Goal: Contribute content: Contribute content

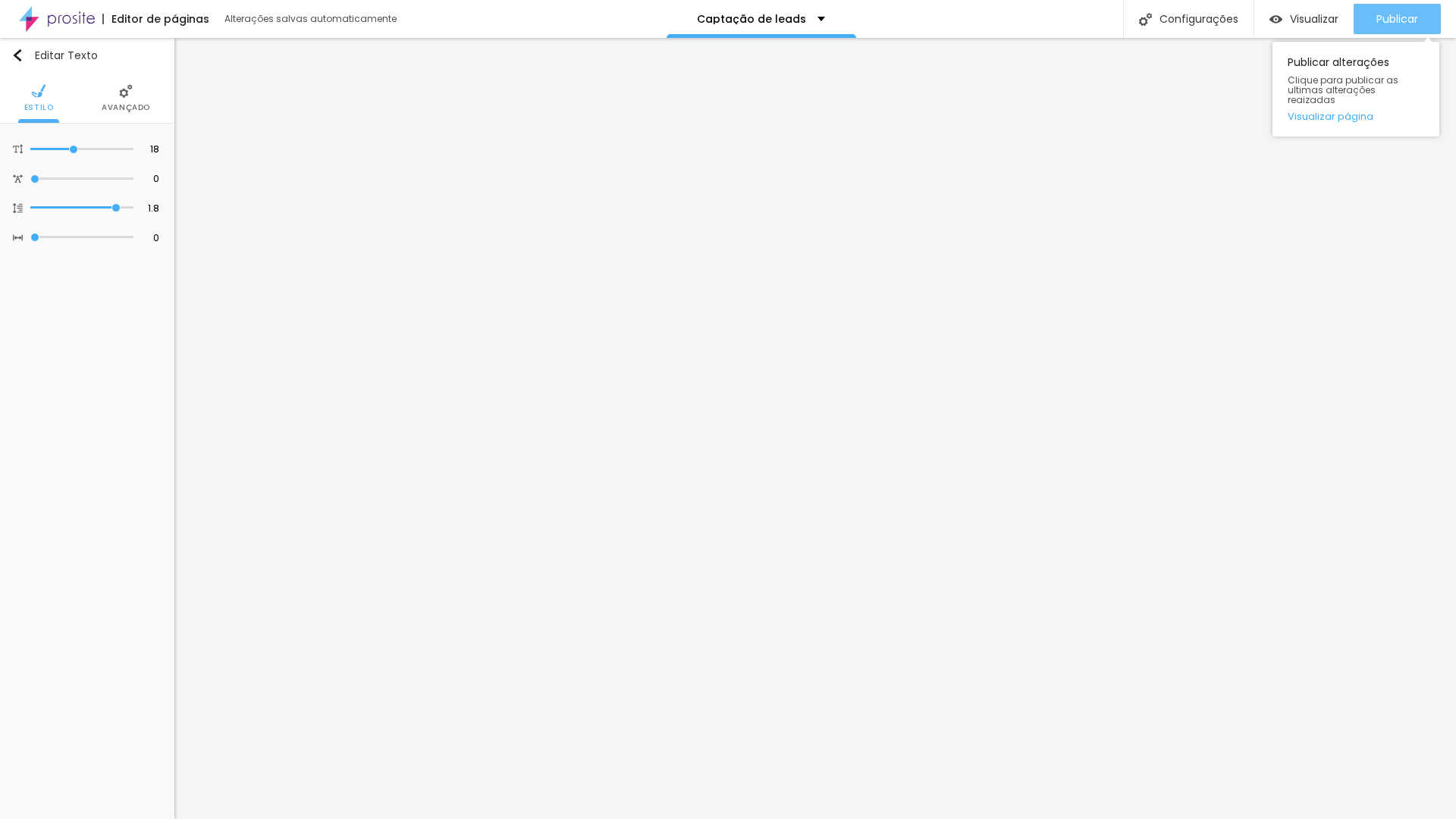
click at [1421, 22] on button "Publicar" at bounding box center [1397, 18] width 87 height 30
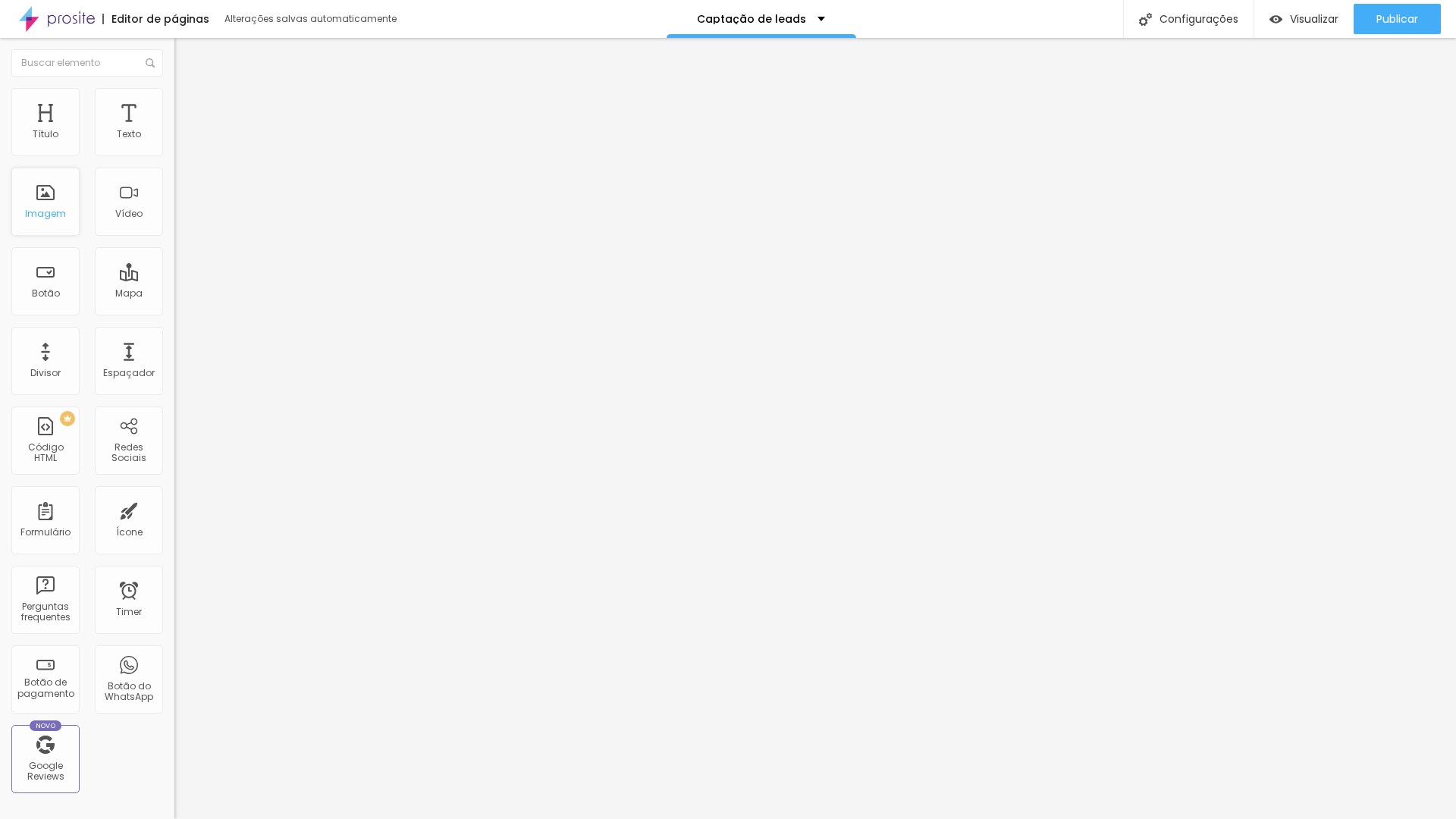
click at [52, 216] on div "Imagem" at bounding box center [45, 213] width 41 height 10
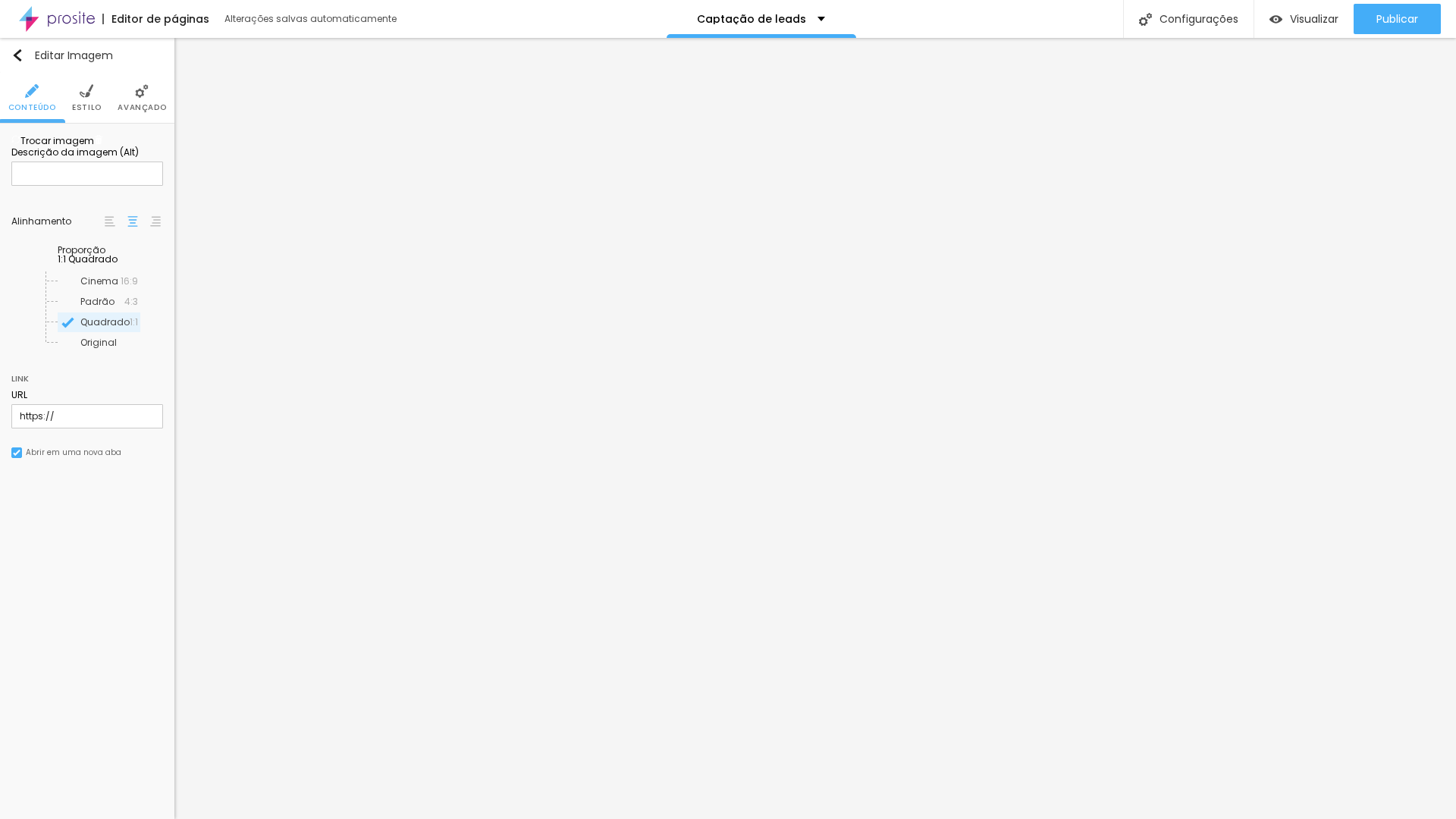
click at [103, 144] on img at bounding box center [98, 139] width 9 height 9
click at [105, 147] on span "Adicionar imagem" at bounding box center [60, 140] width 98 height 13
click at [103, 144] on img at bounding box center [98, 139] width 9 height 9
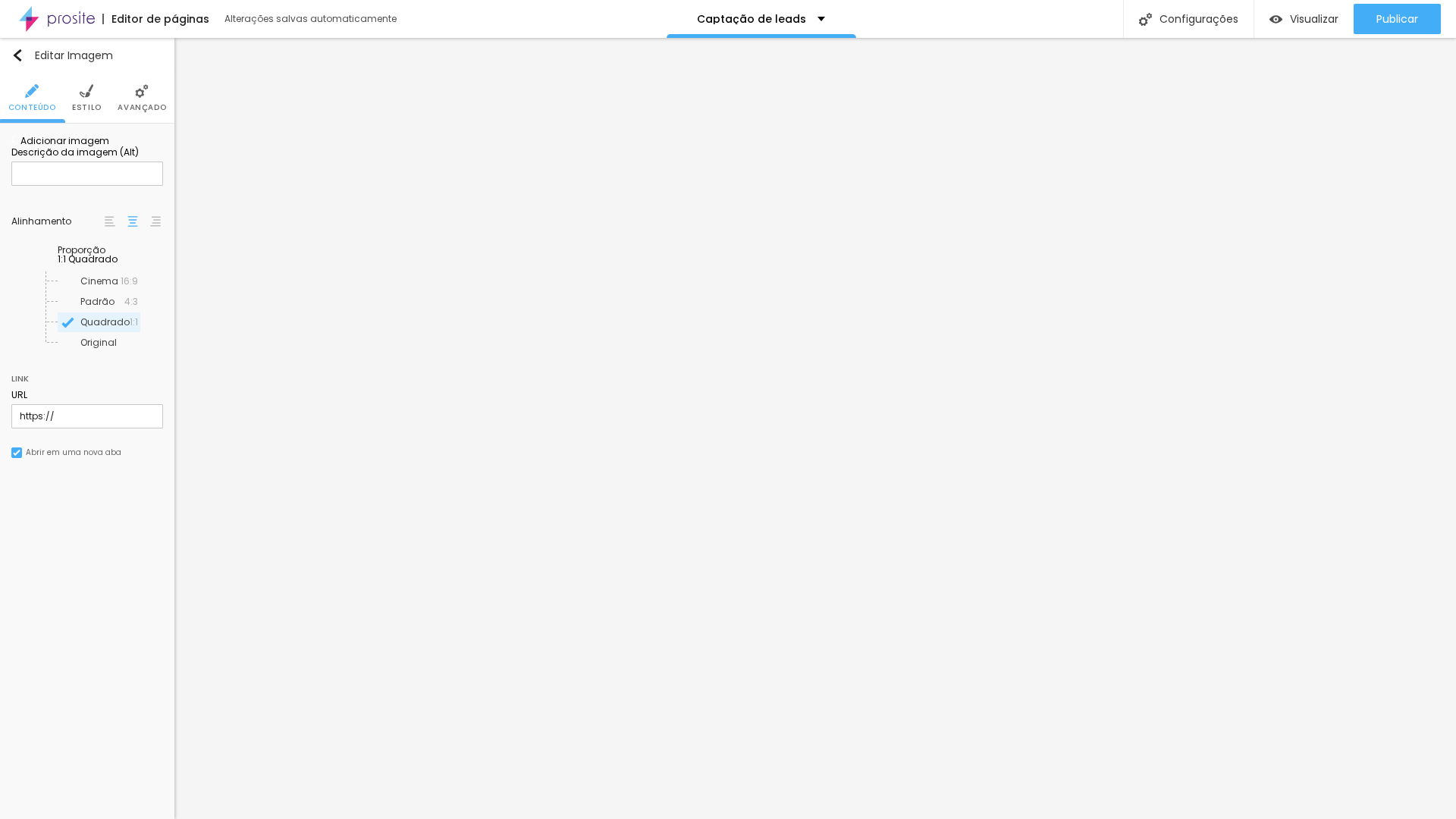
click at [101, 147] on span "Adicionar imagem" at bounding box center [60, 140] width 98 height 13
click at [103, 147] on span at bounding box center [98, 140] width 9 height 13
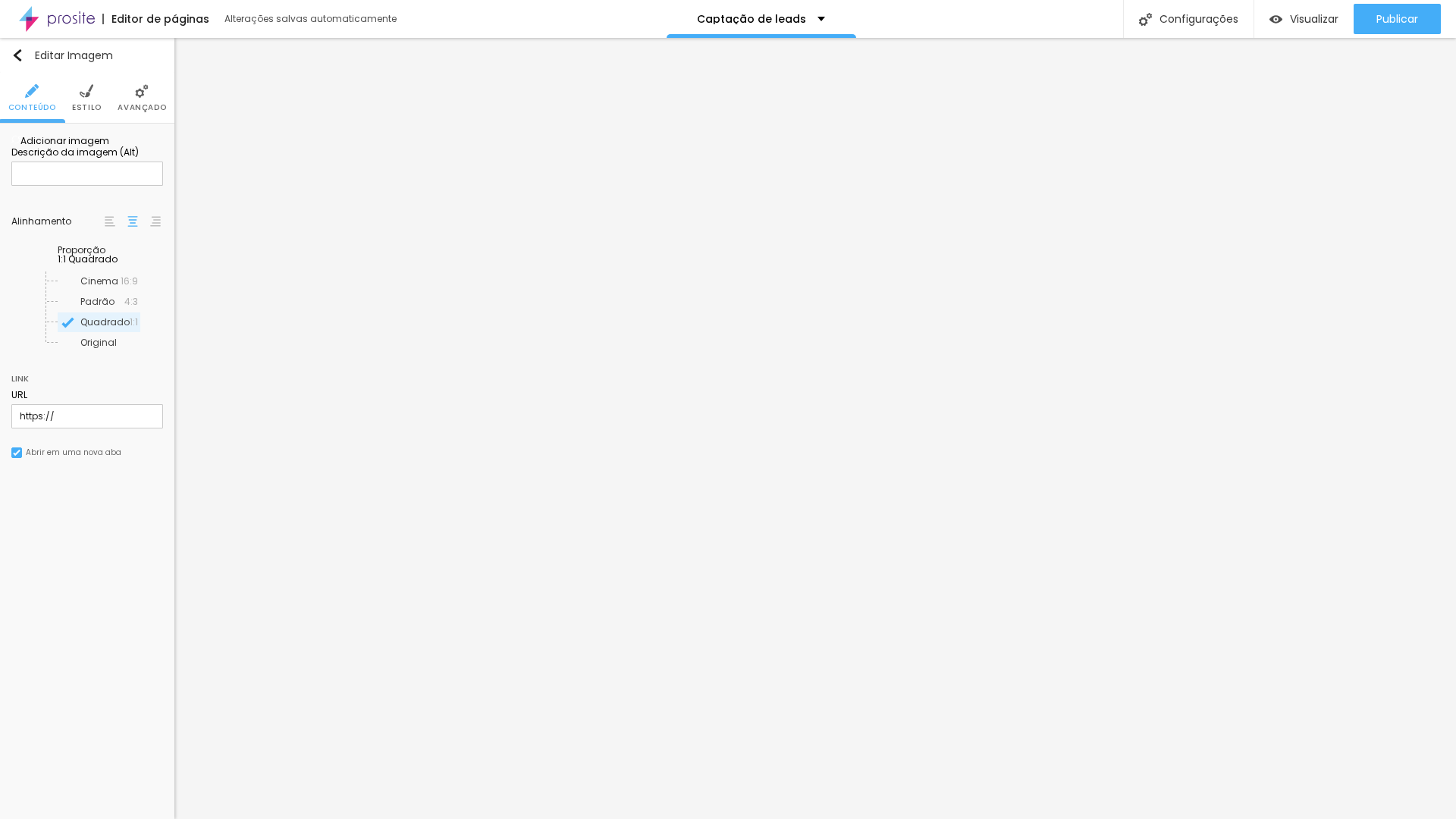
click at [105, 147] on span "Adicionar imagem" at bounding box center [60, 140] width 98 height 13
click at [103, 144] on img at bounding box center [98, 139] width 9 height 9
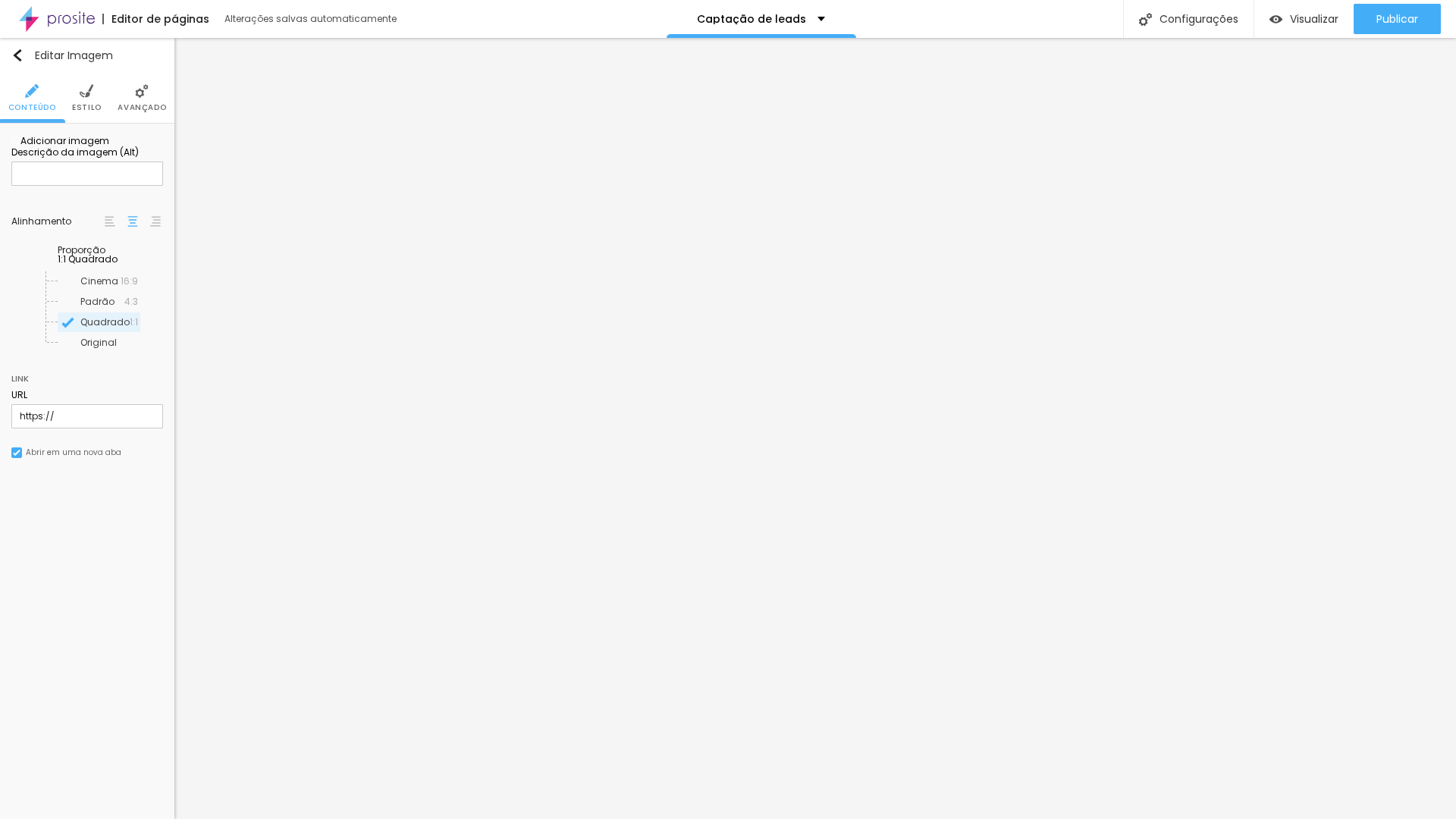
click at [109, 147] on span "Adicionar imagem" at bounding box center [60, 140] width 98 height 13
drag, startPoint x: 178, startPoint y: 233, endPoint x: 186, endPoint y: 232, distance: 8.1
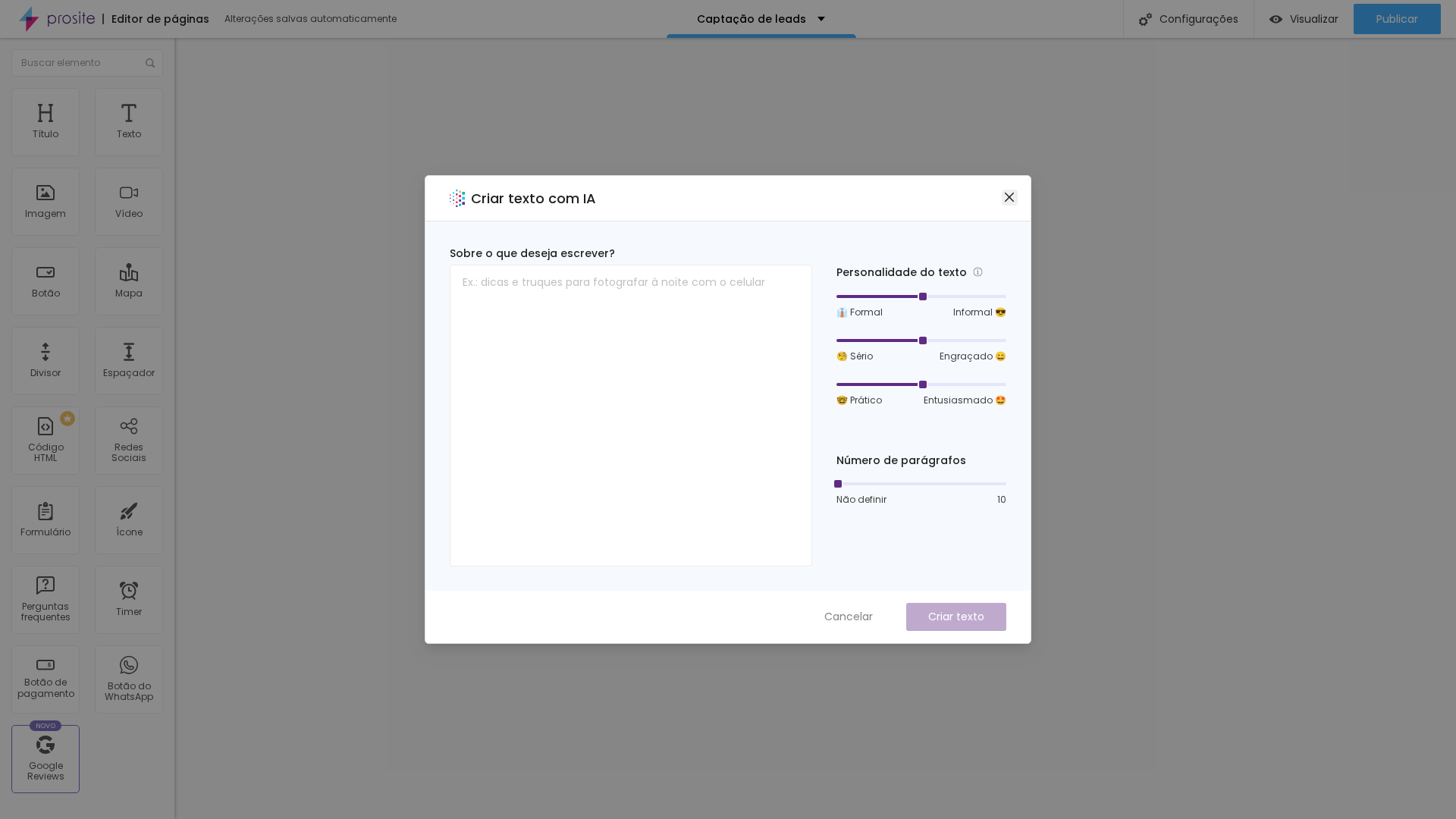
click at [1012, 198] on icon "close" at bounding box center [1009, 197] width 12 height 12
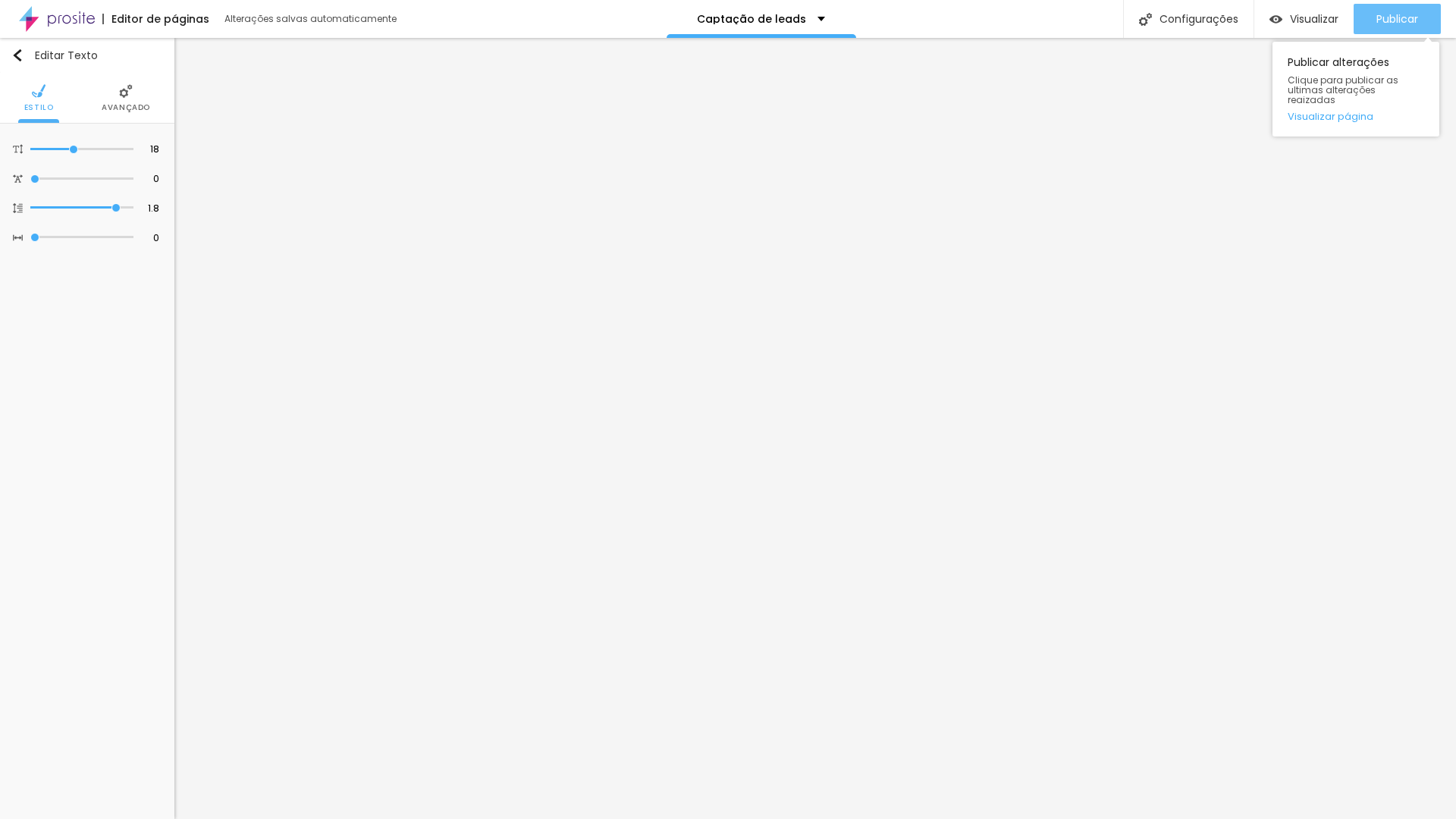
click at [1384, 20] on span "Publicar" at bounding box center [1397, 19] width 42 height 12
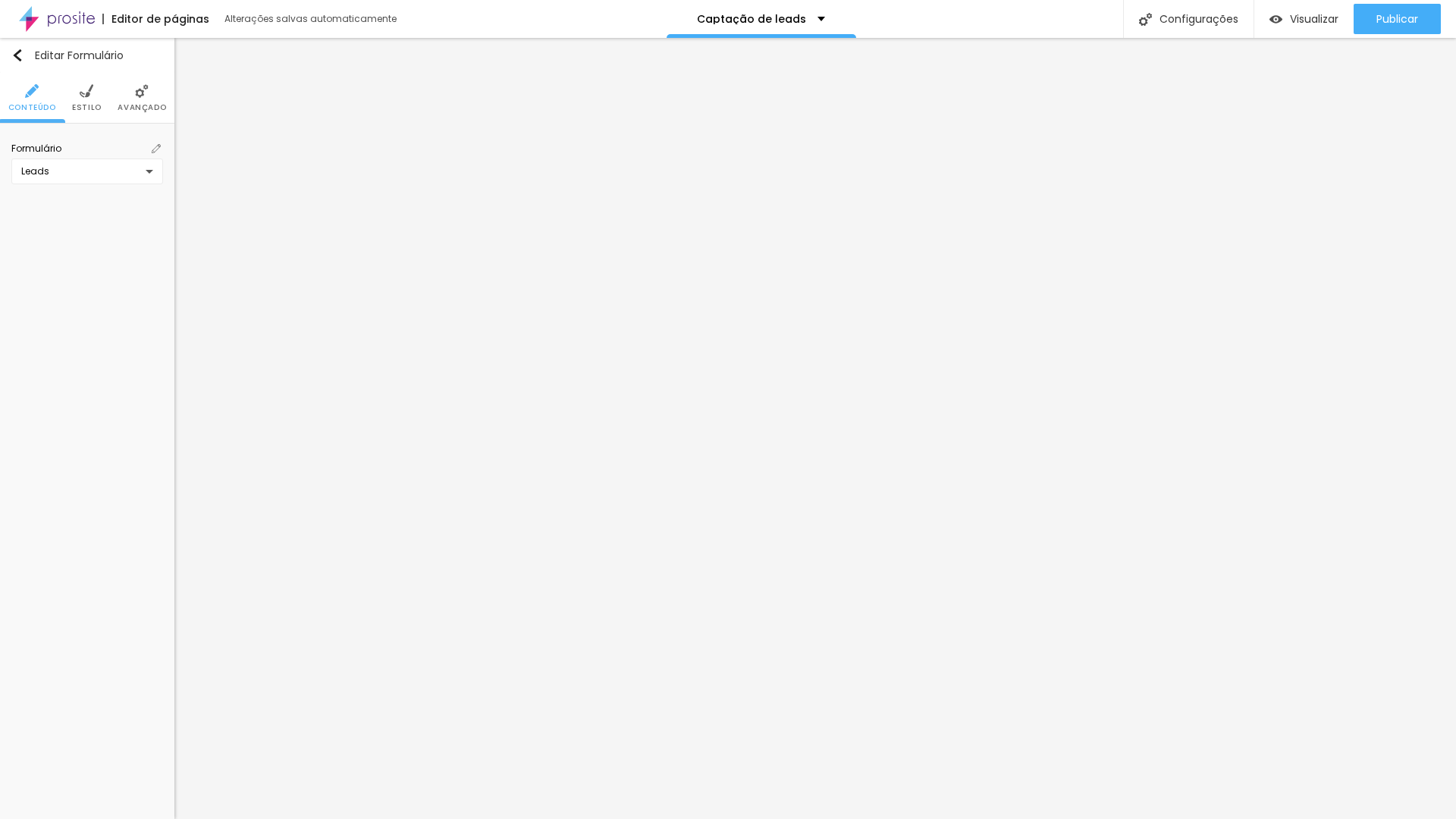
click at [111, 171] on div "Leads" at bounding box center [83, 172] width 125 height 12
click at [97, 257] on div "Leads" at bounding box center [86, 255] width 144 height 25
click at [156, 145] on img at bounding box center [156, 148] width 9 height 9
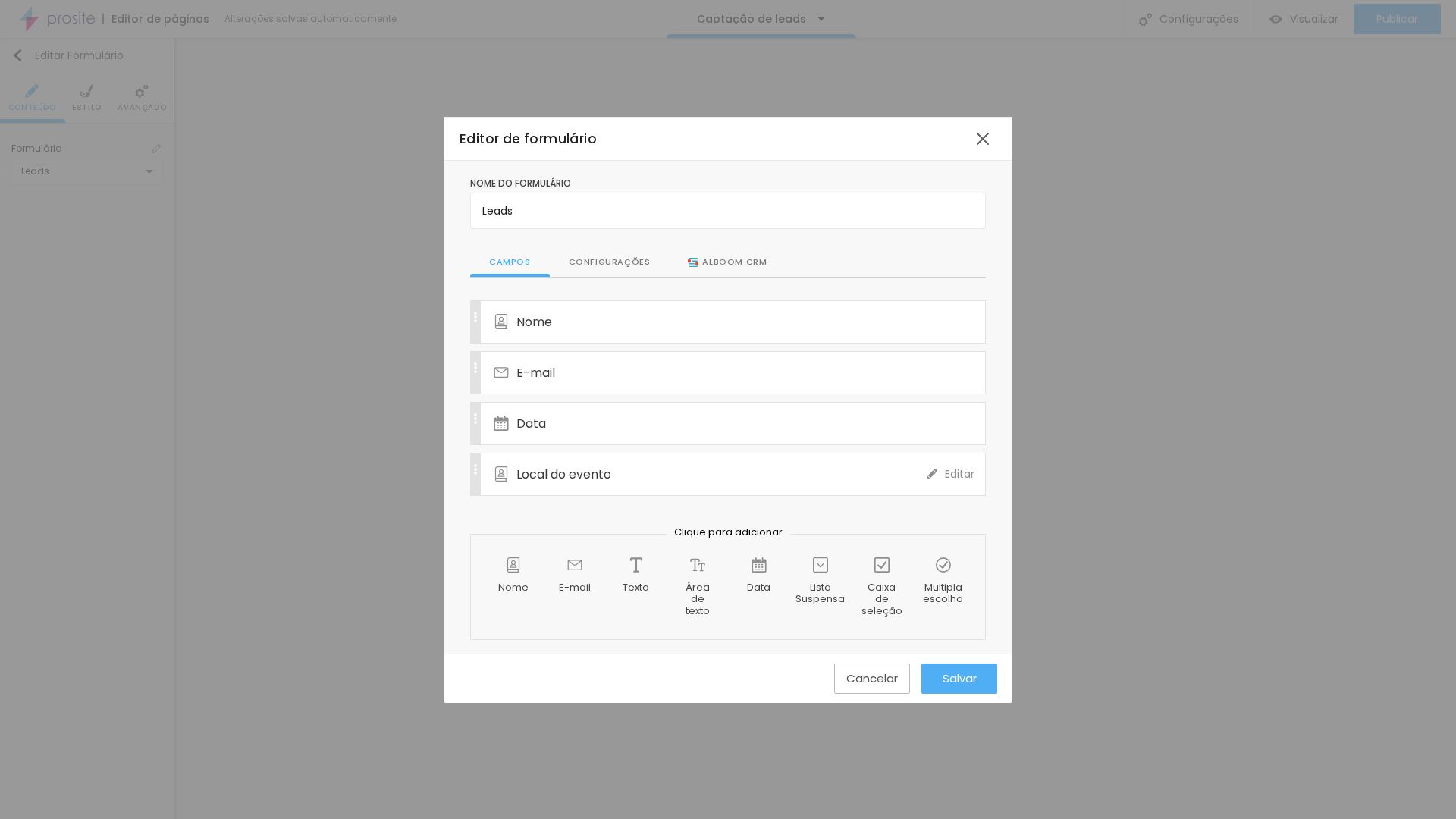
click at [611, 460] on div "Local do evento" at bounding box center [709, 474] width 433 height 42
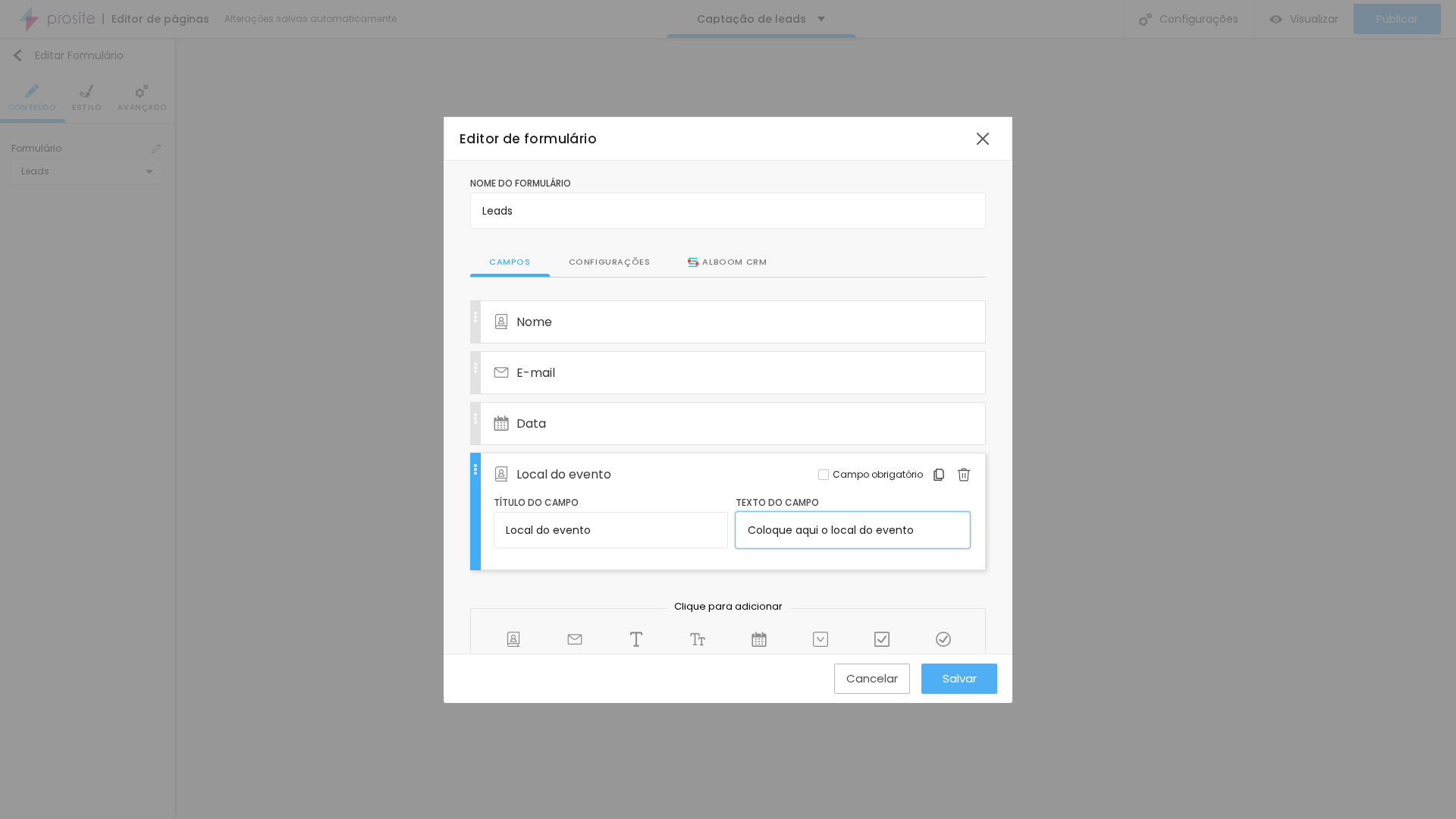
drag, startPoint x: 817, startPoint y: 531, endPoint x: 796, endPoint y: 531, distance: 21.0
click at [796, 532] on input "Coloque aqui o local do evento" at bounding box center [852, 530] width 234 height 37
click at [924, 531] on input "Coloque aqui o local do evento" at bounding box center [852, 529] width 234 height 37
paste input "aqui"
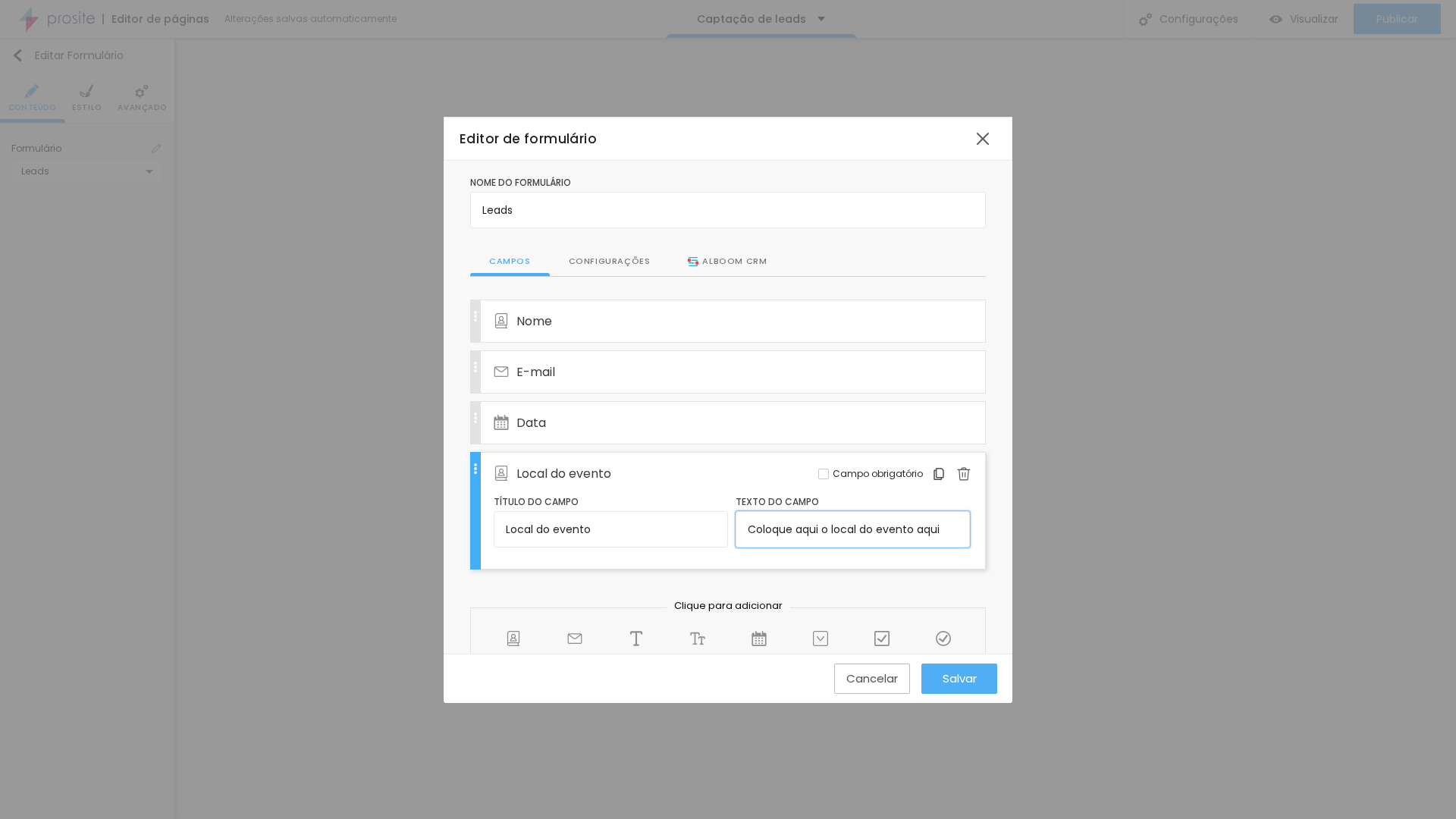
drag, startPoint x: 820, startPoint y: 530, endPoint x: 801, endPoint y: 531, distance: 19.0
click at [797, 532] on input "Coloque aqui o local do evento aqui" at bounding box center [852, 529] width 234 height 37
type input "Coloque o local do evento aqui"
click at [949, 684] on span "Salvar" at bounding box center [959, 678] width 34 height 13
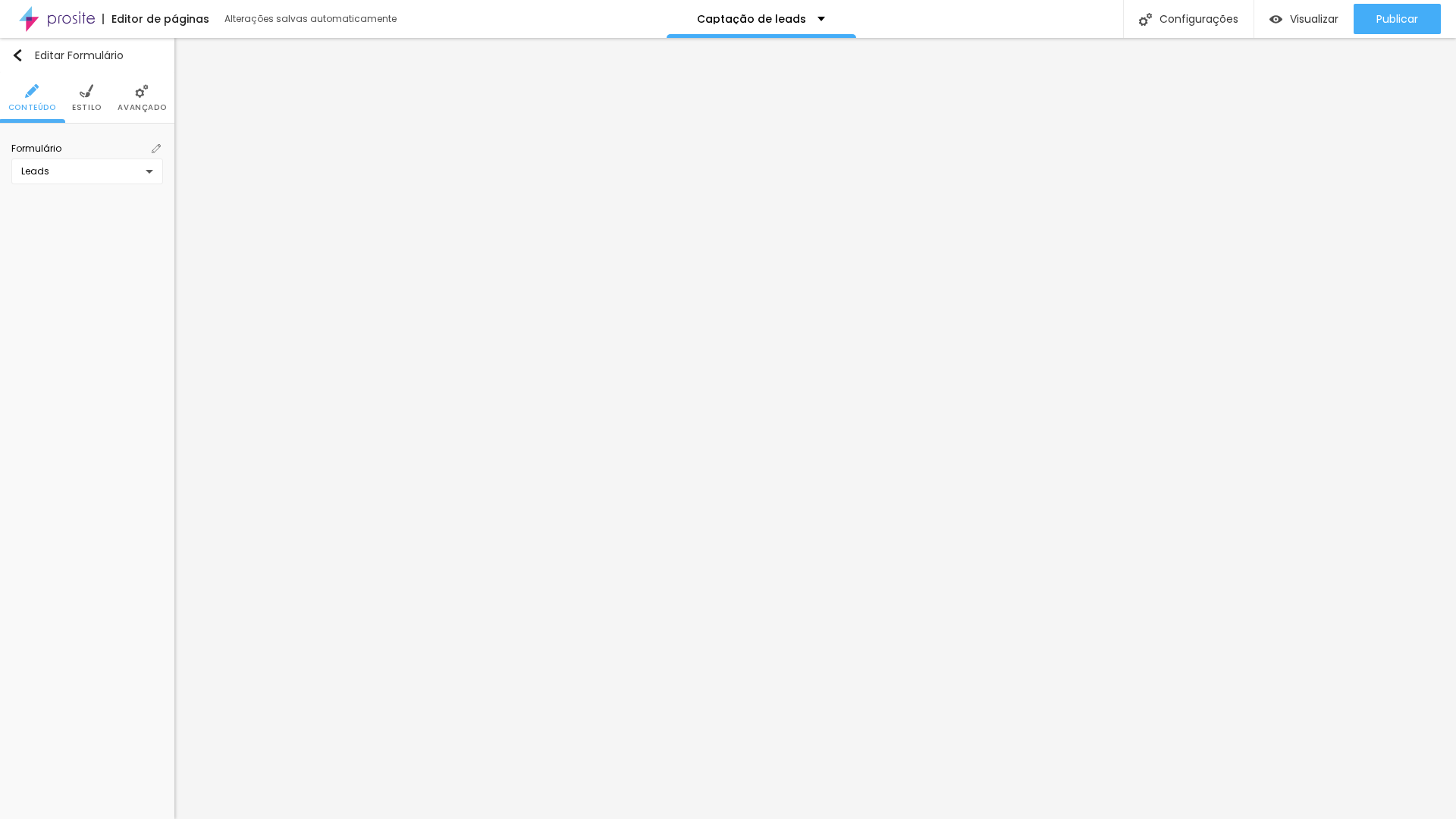
click at [151, 150] on span at bounding box center [156, 149] width 14 height 14
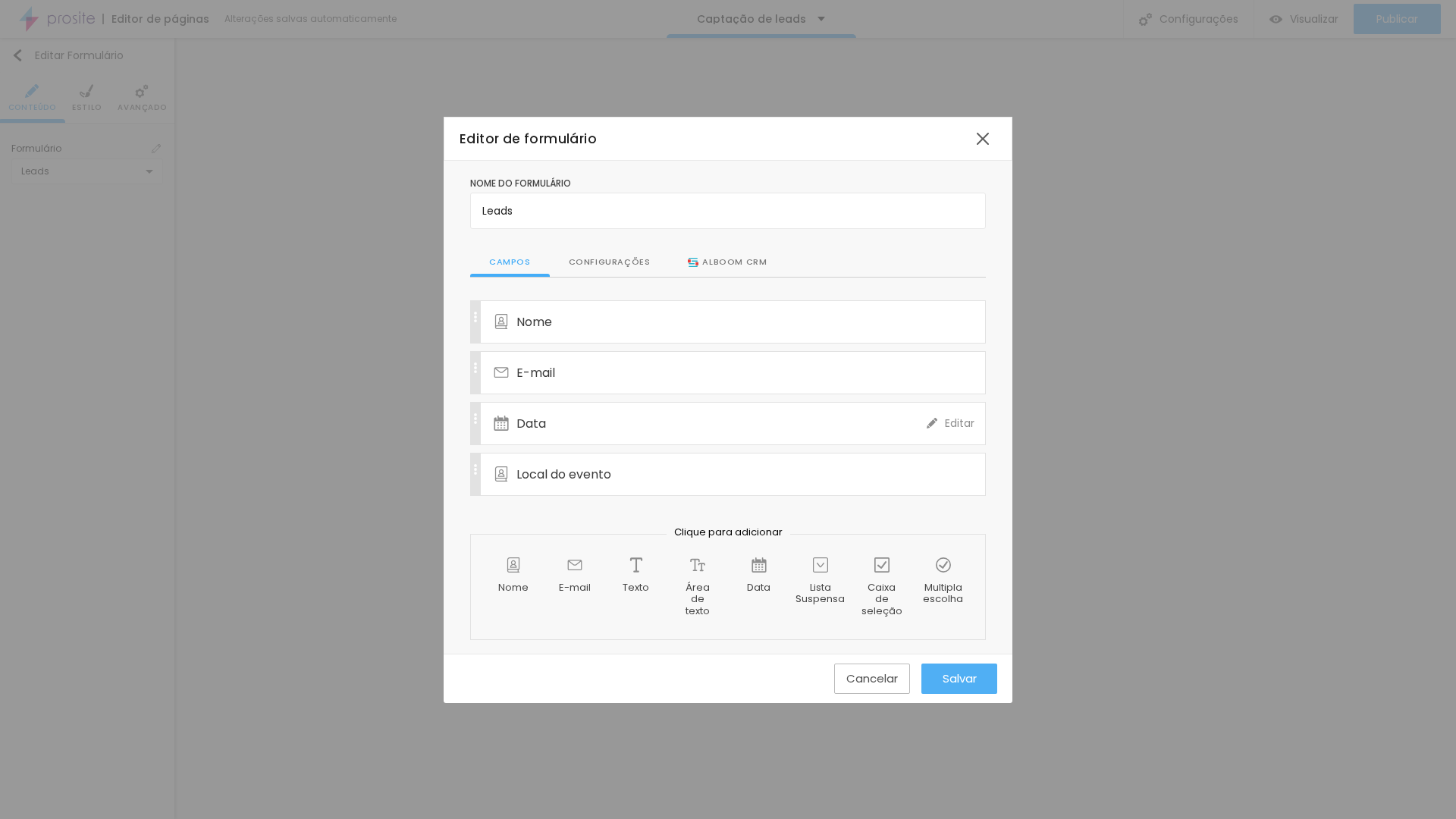
click at [581, 423] on div "Data" at bounding box center [709, 423] width 433 height 42
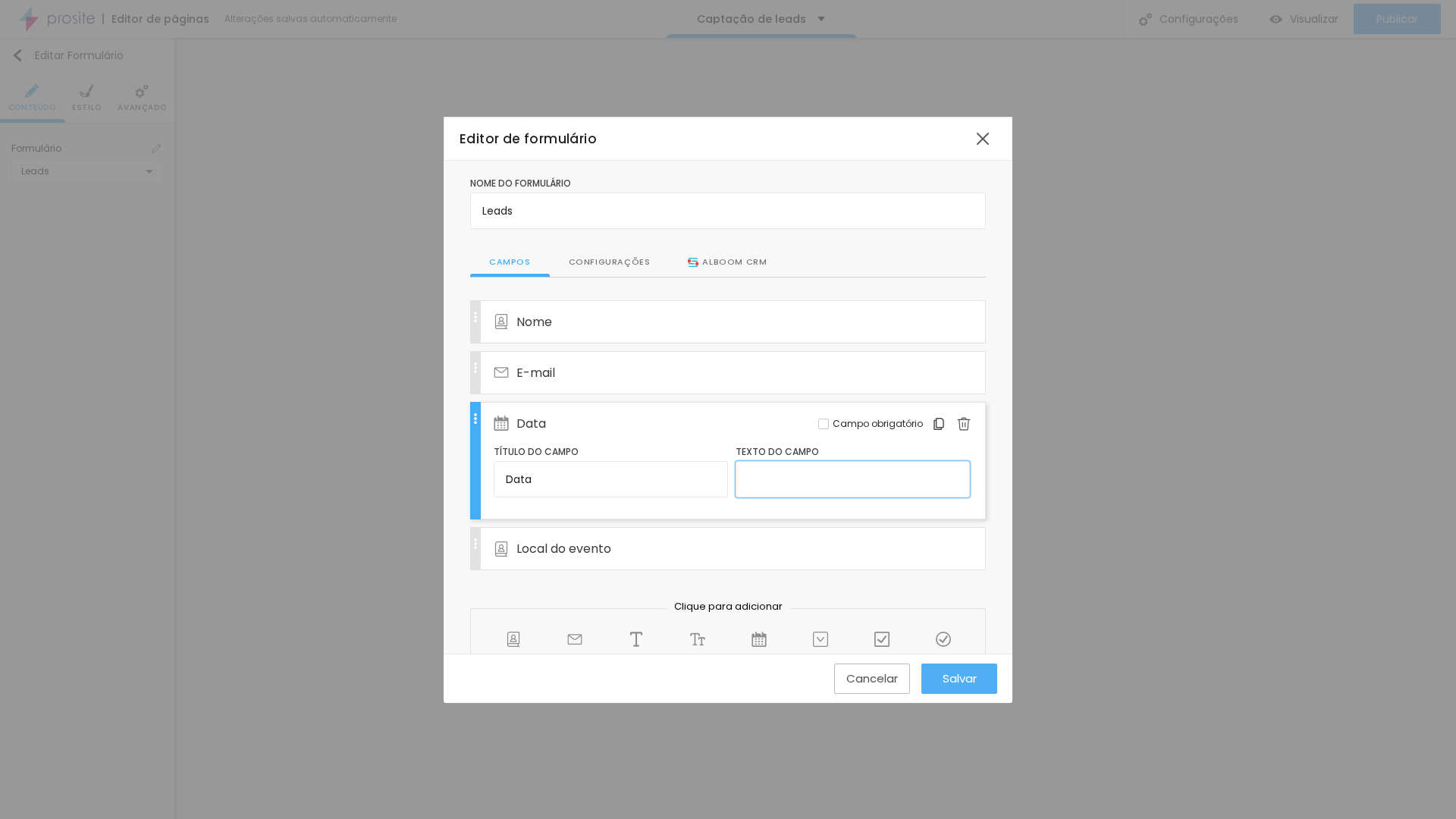
click at [763, 480] on input "text" at bounding box center [852, 479] width 234 height 37
type input "Coloque a data do evento aqui"
click at [965, 673] on span "Salvar" at bounding box center [959, 678] width 34 height 13
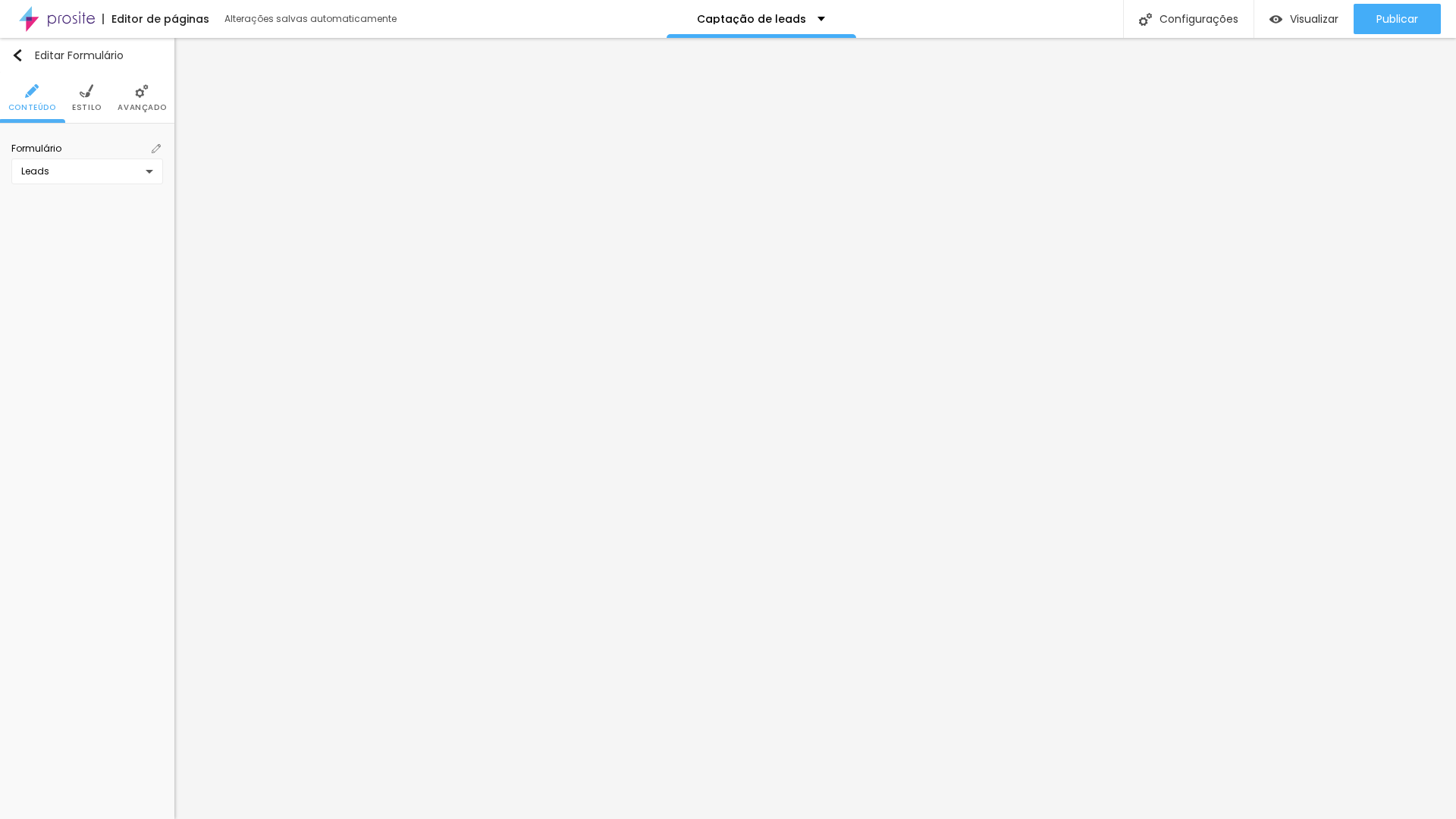
click at [156, 146] on img at bounding box center [156, 148] width 9 height 9
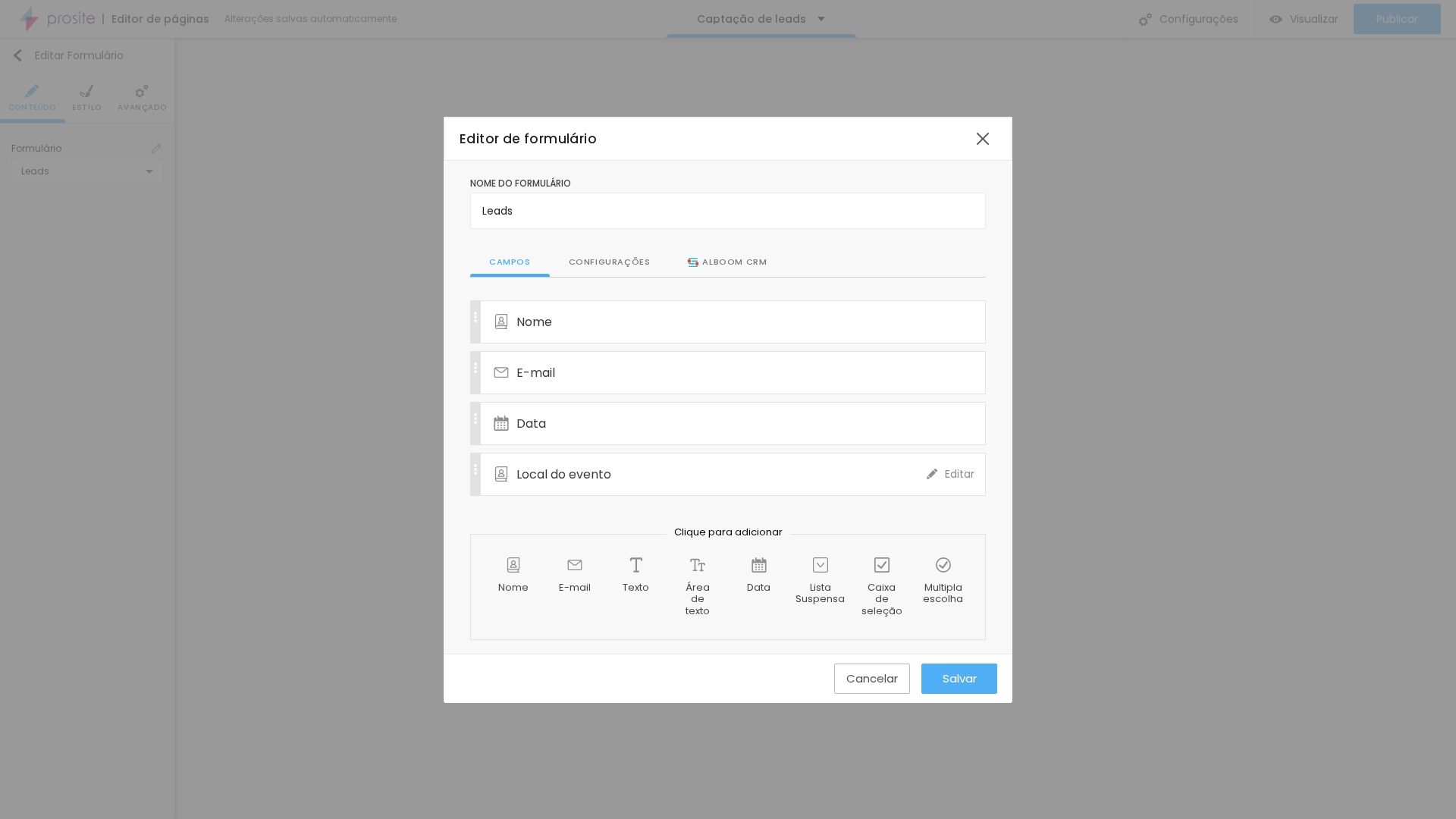
click at [710, 464] on div "Local do evento" at bounding box center [709, 474] width 433 height 42
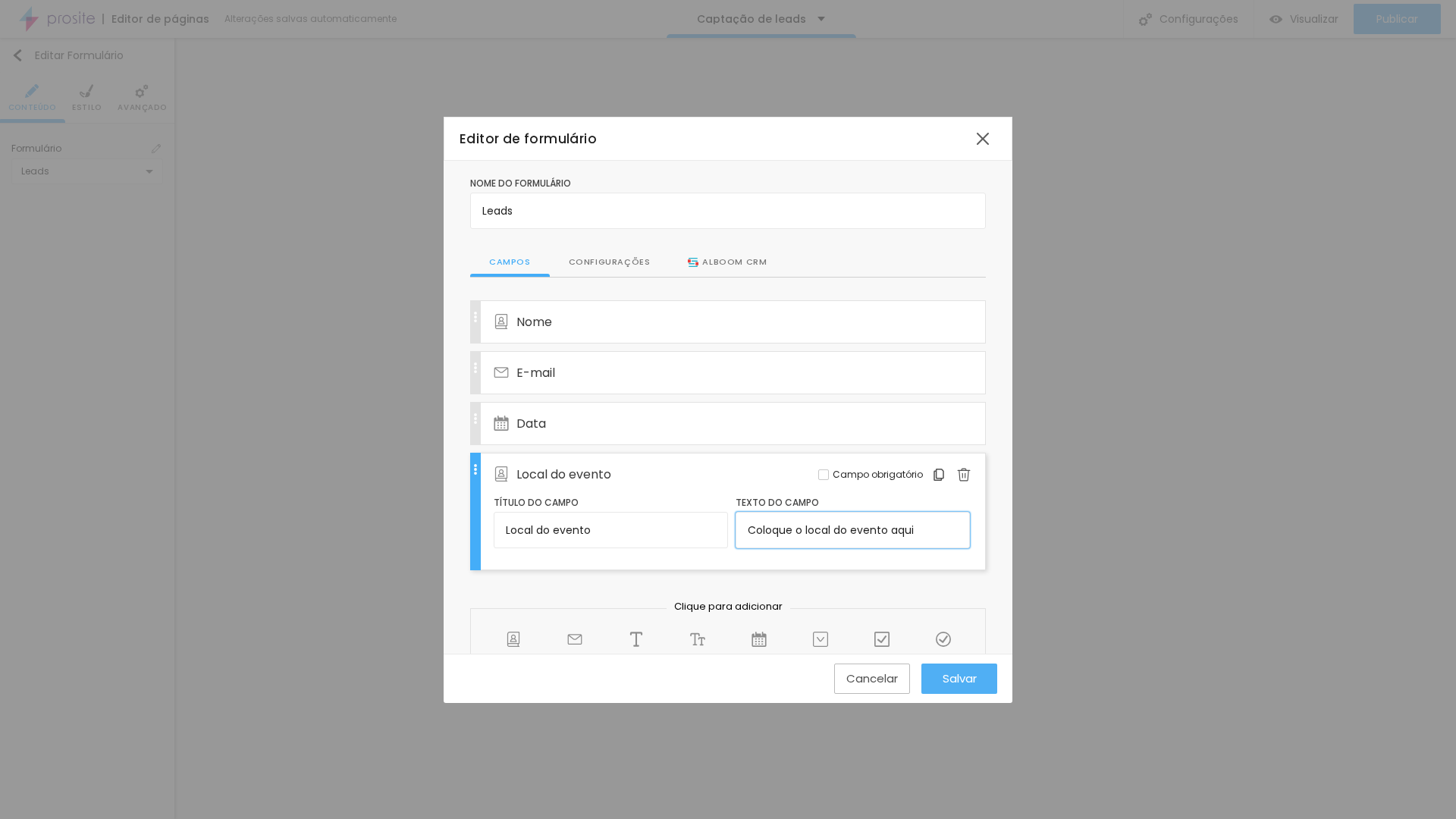
drag, startPoint x: 697, startPoint y: 522, endPoint x: 650, endPoint y: 523, distance: 47.0
click at [649, 525] on div "Título do campo Local do evento Texto do campo Coloque o local do evento aqui" at bounding box center [731, 525] width 476 height 60
click at [733, 422] on div "Data" at bounding box center [709, 423] width 433 height 42
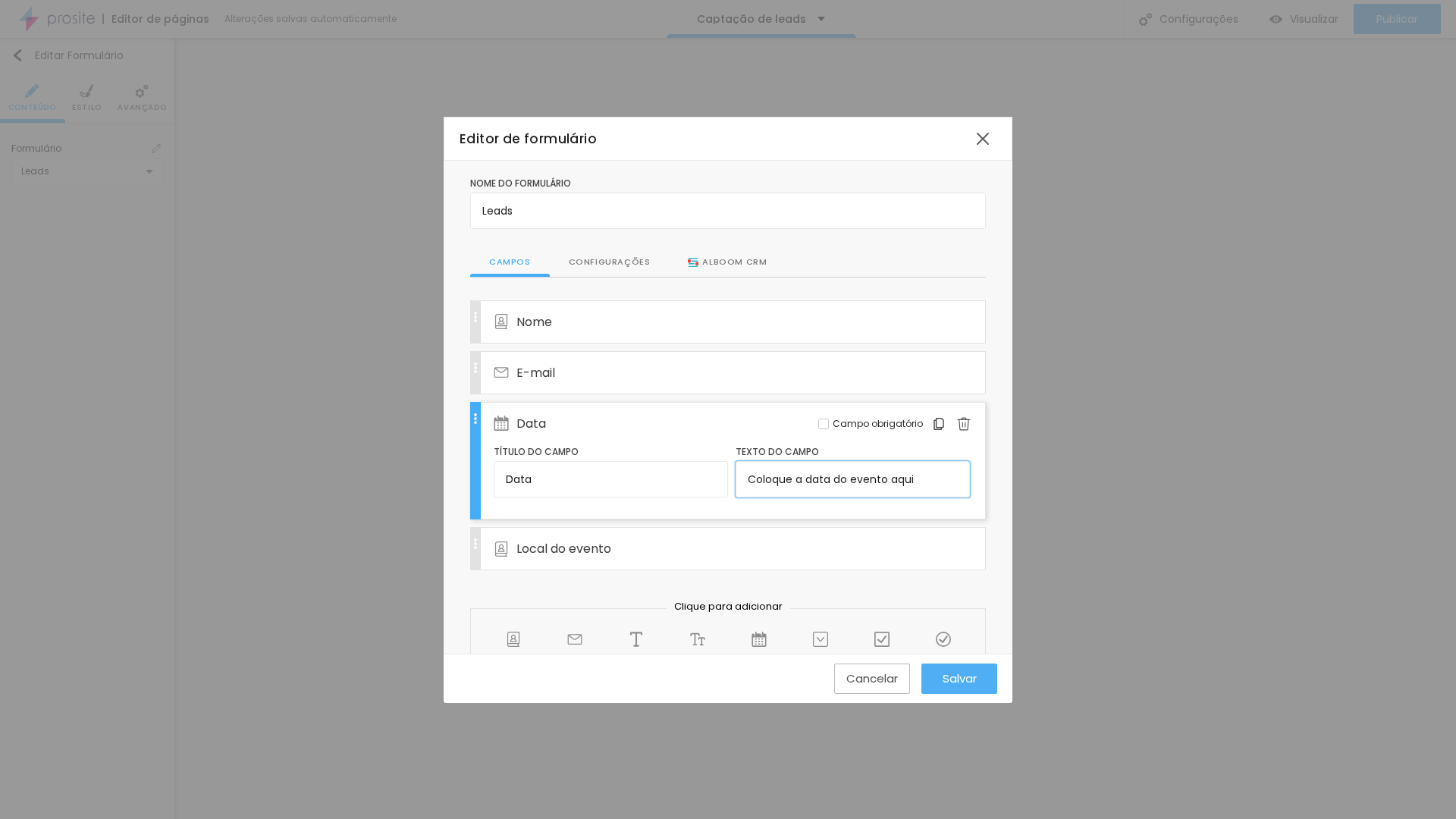
drag, startPoint x: 888, startPoint y: 474, endPoint x: 694, endPoint y: 460, distance: 194.5
click at [694, 470] on div "Título do campo Data Texto do campo Coloque a data do evento aqui" at bounding box center [731, 474] width 476 height 60
drag, startPoint x: 675, startPoint y: 373, endPoint x: 740, endPoint y: 383, distance: 65.8
click at [675, 373] on div "E-mail" at bounding box center [709, 373] width 433 height 42
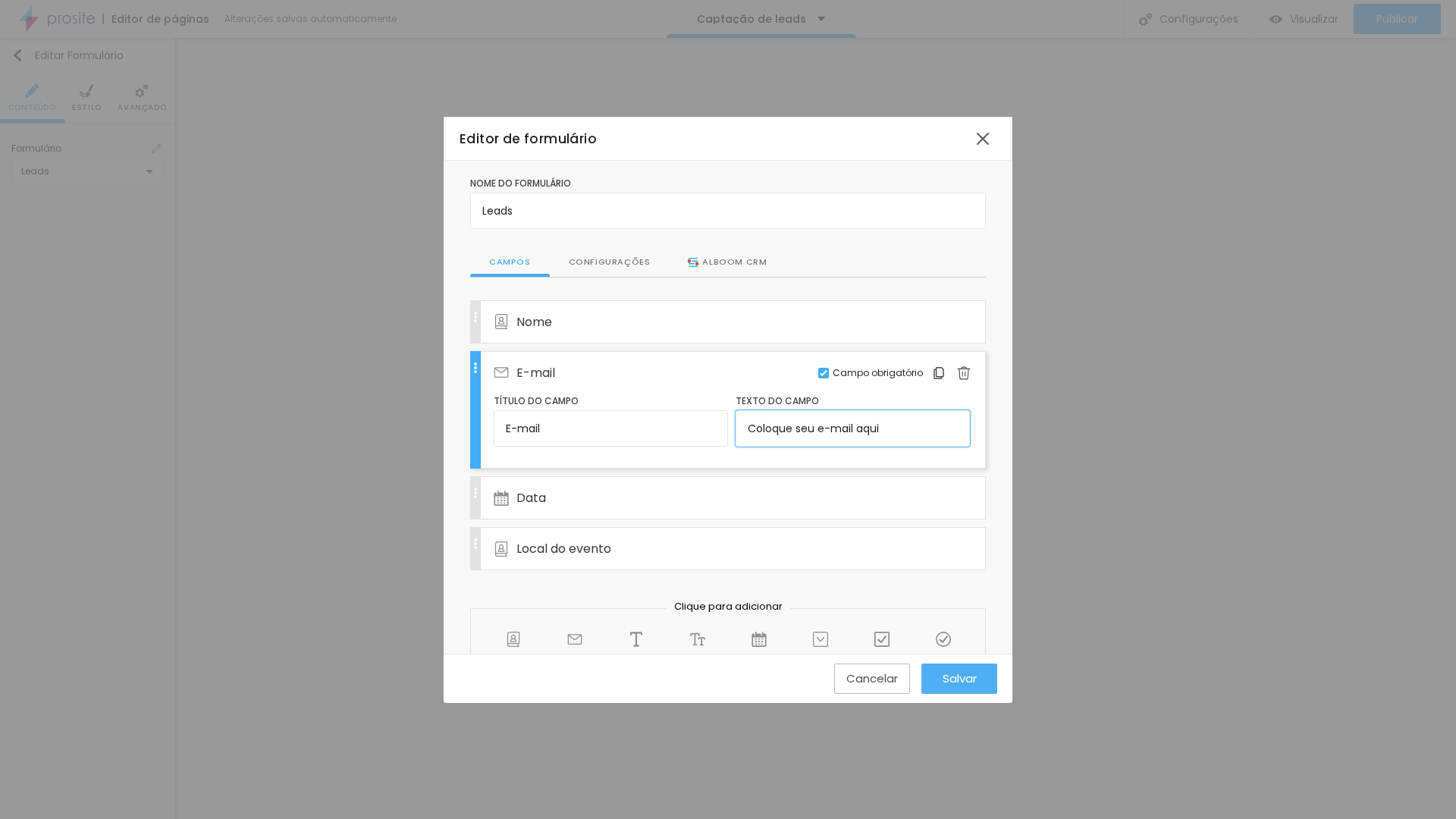
drag, startPoint x: 891, startPoint y: 429, endPoint x: 658, endPoint y: 416, distance: 233.4
click at [624, 315] on div "Nome" at bounding box center [709, 322] width 433 height 42
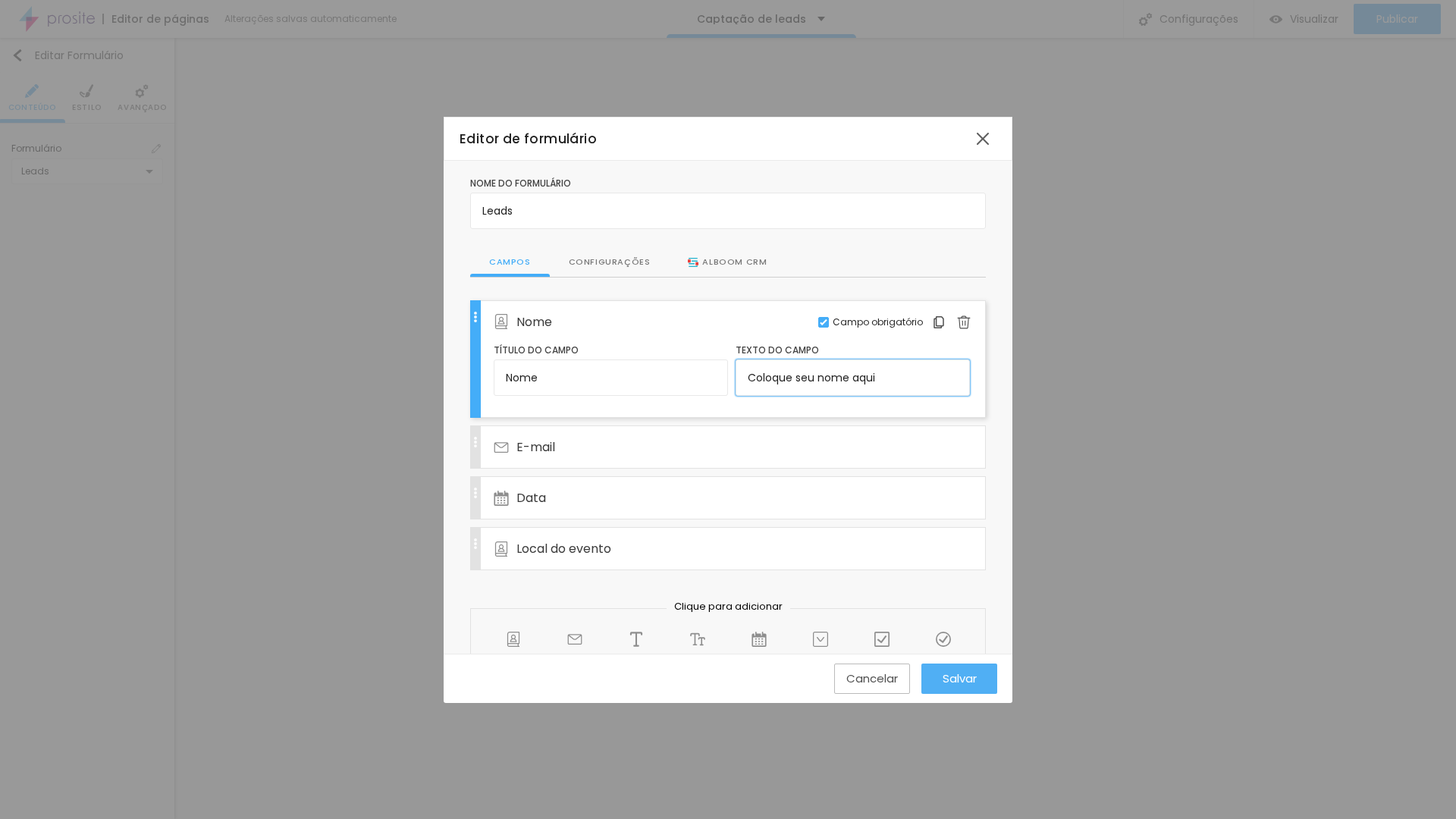
drag, startPoint x: 666, startPoint y: 376, endPoint x: 638, endPoint y: 375, distance: 28.0
click at [637, 375] on div "Título do campo Nome Texto do campo Coloque seu nome aqui" at bounding box center [731, 372] width 476 height 60
click at [948, 677] on span "Salvar" at bounding box center [959, 678] width 34 height 13
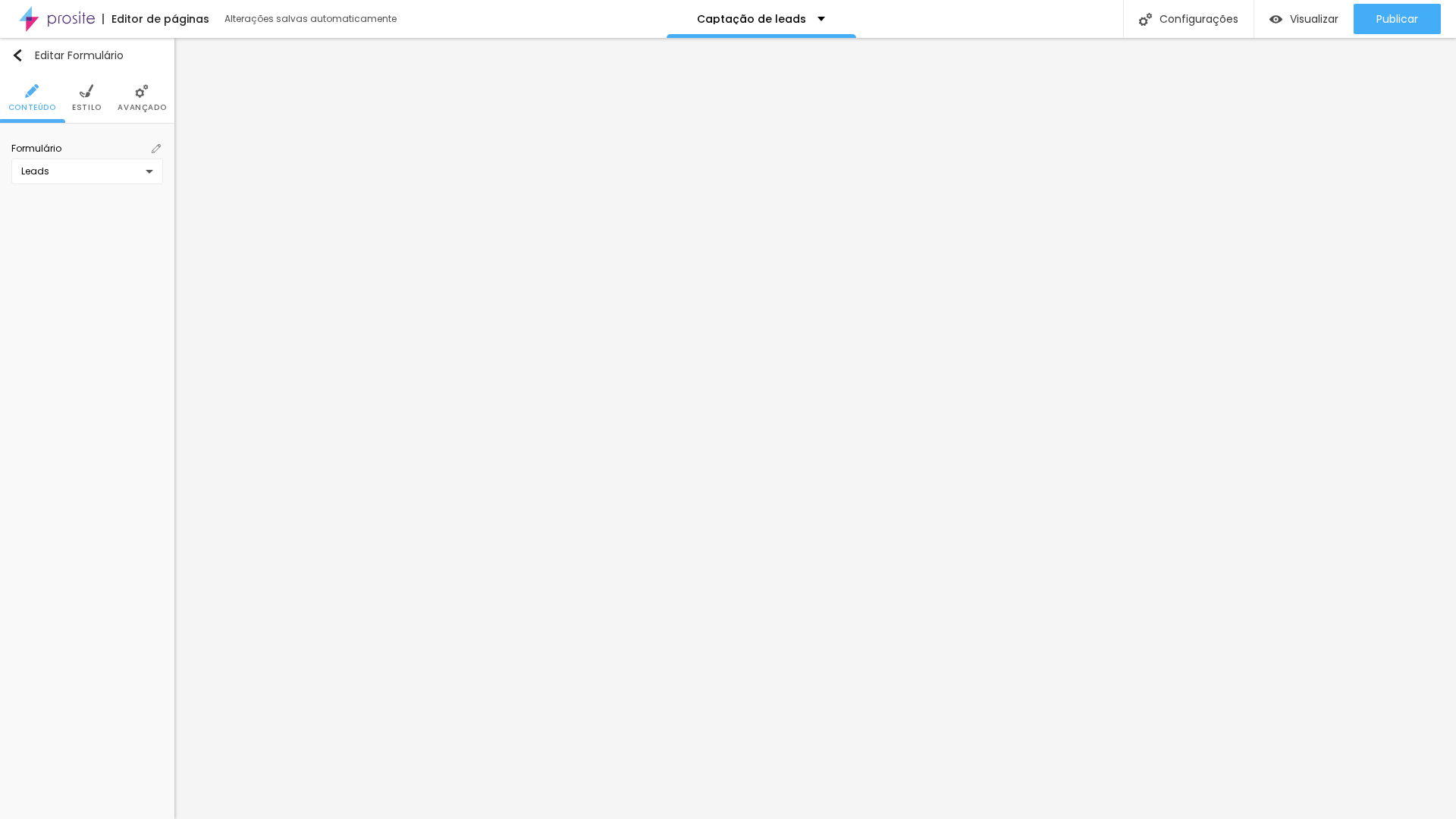
click at [159, 152] on img at bounding box center [156, 148] width 9 height 9
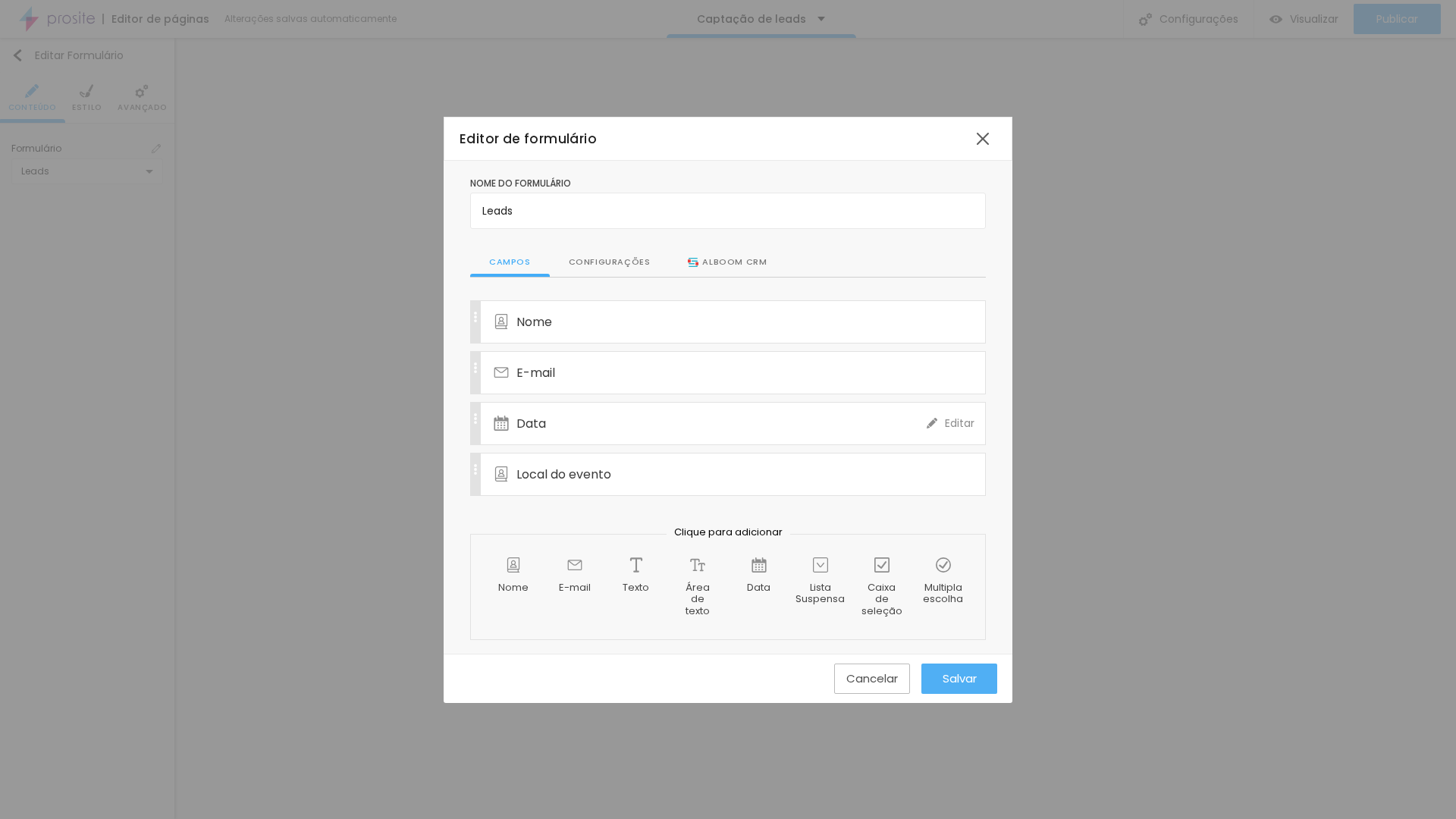
drag, startPoint x: 951, startPoint y: 425, endPoint x: 836, endPoint y: 437, distance: 115.6
click at [951, 425] on span "Editar" at bounding box center [959, 423] width 30 height 16
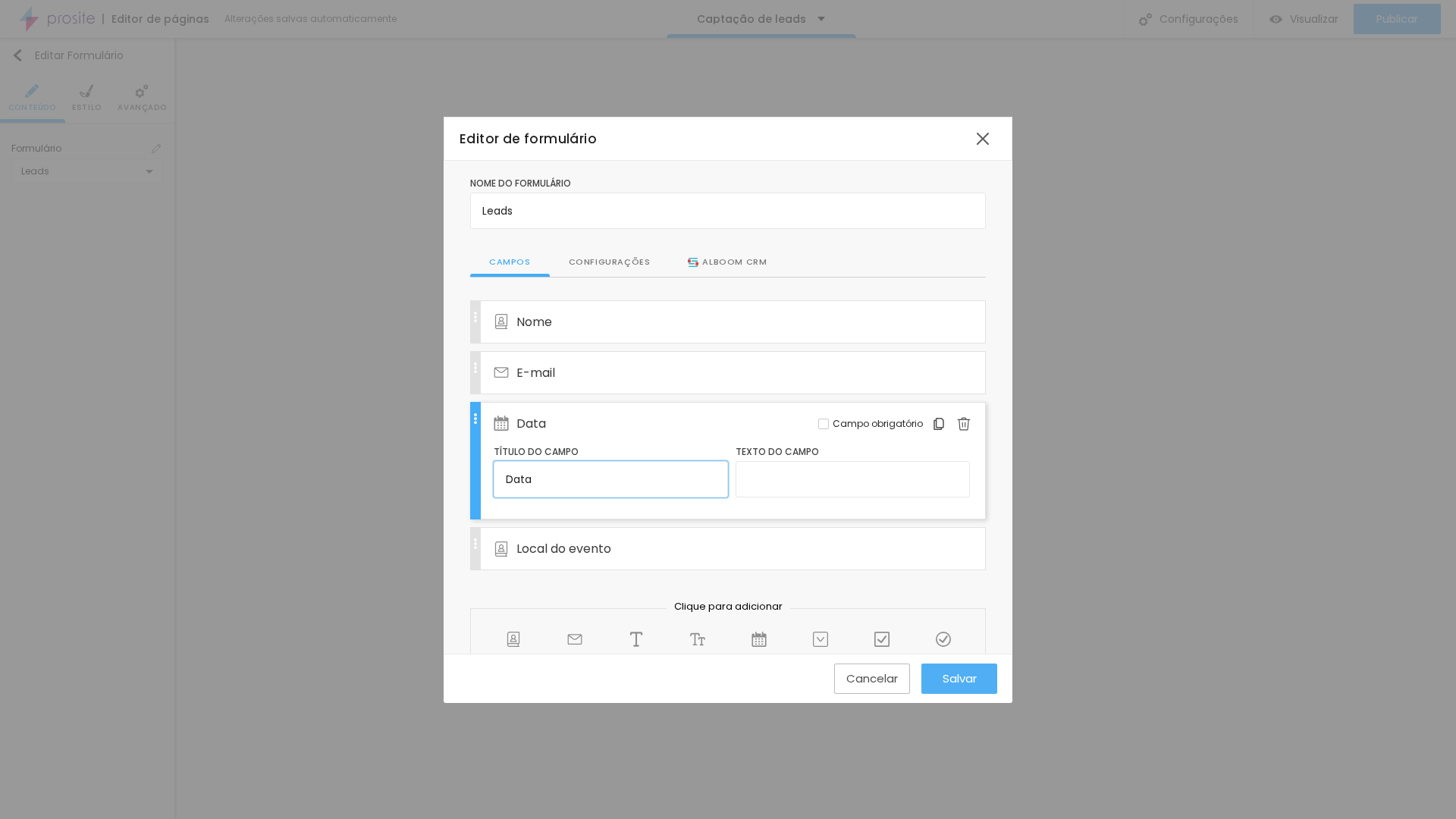
click at [561, 473] on input "Data" at bounding box center [610, 479] width 234 height 37
type input "Data do evento"
click at [940, 673] on button "Salvar" at bounding box center [958, 678] width 76 height 30
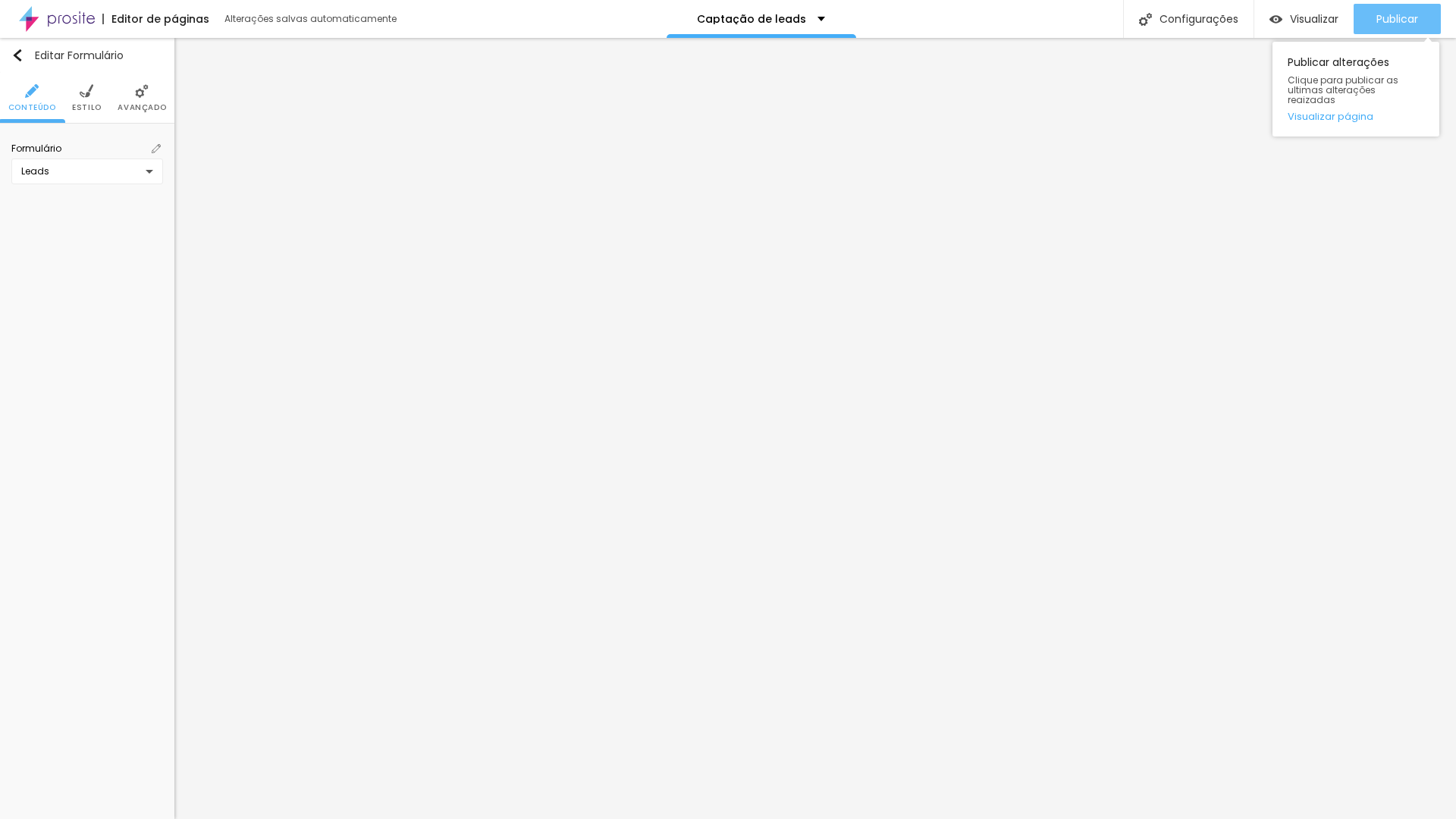
click at [1403, 29] on div "Publicar" at bounding box center [1397, 18] width 42 height 30
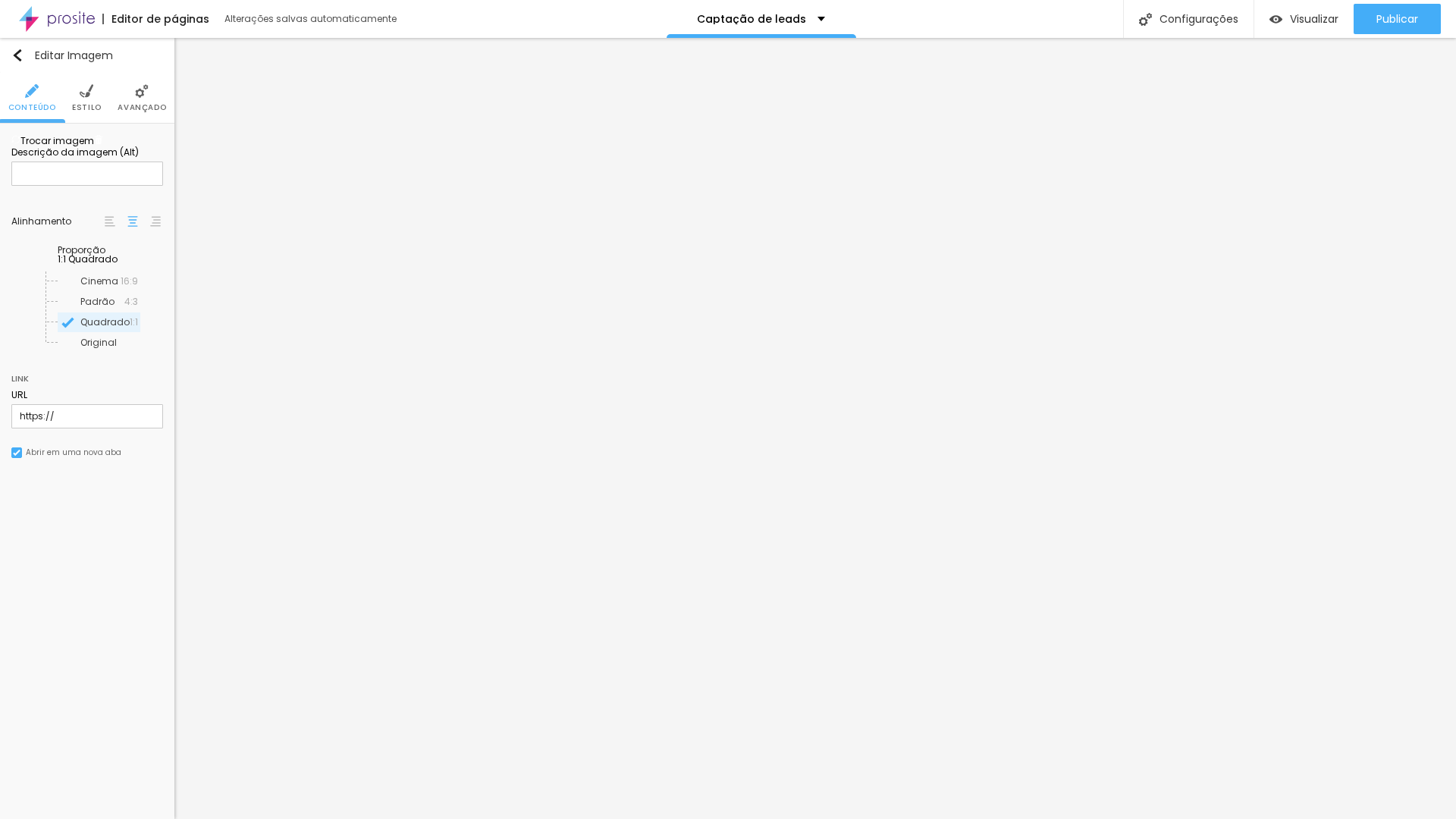
click at [94, 147] on span "Trocar imagem" at bounding box center [52, 140] width 83 height 13
click at [103, 144] on img at bounding box center [98, 139] width 9 height 9
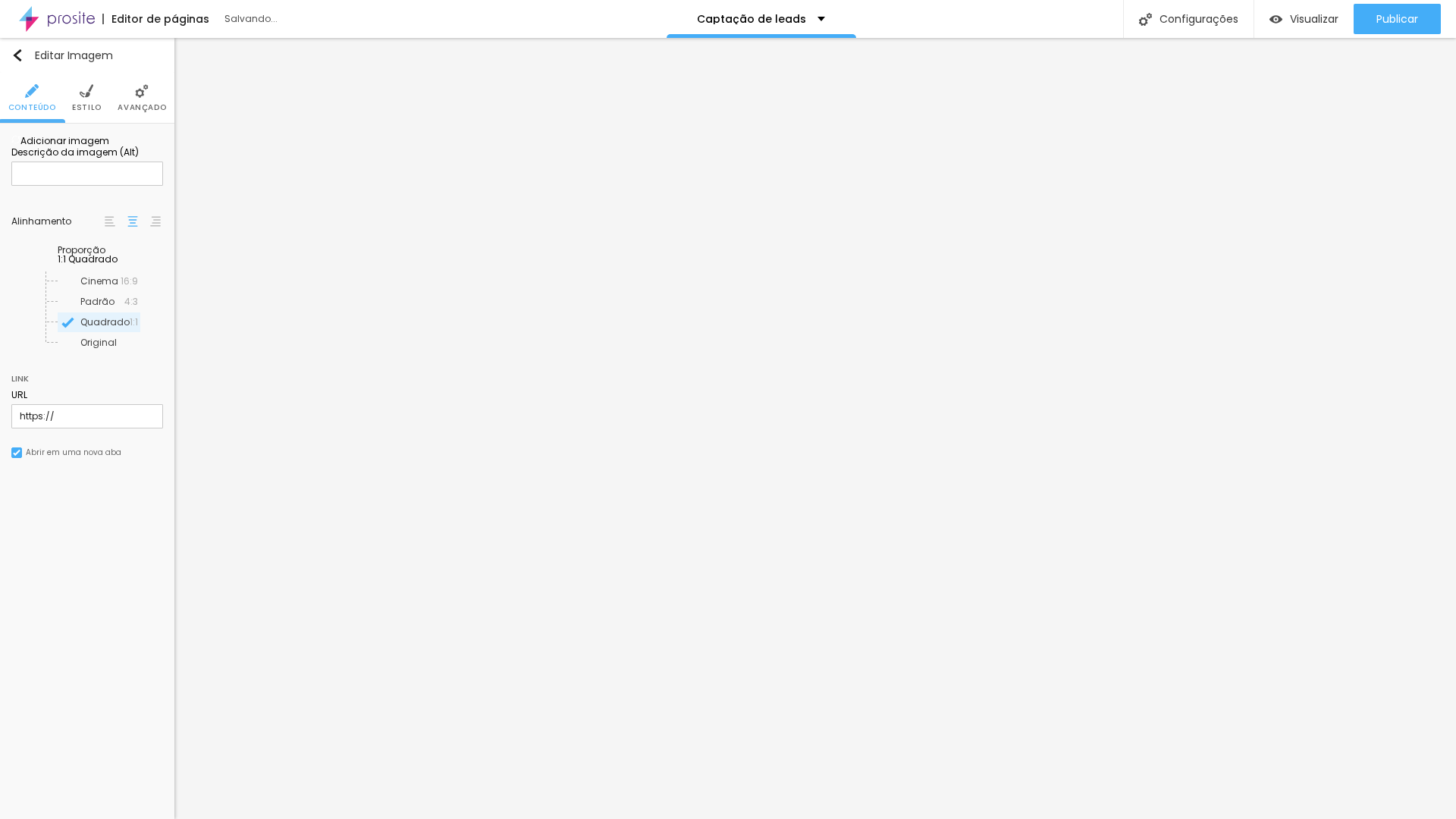
click at [109, 147] on span "Adicionar imagem" at bounding box center [60, 140] width 98 height 13
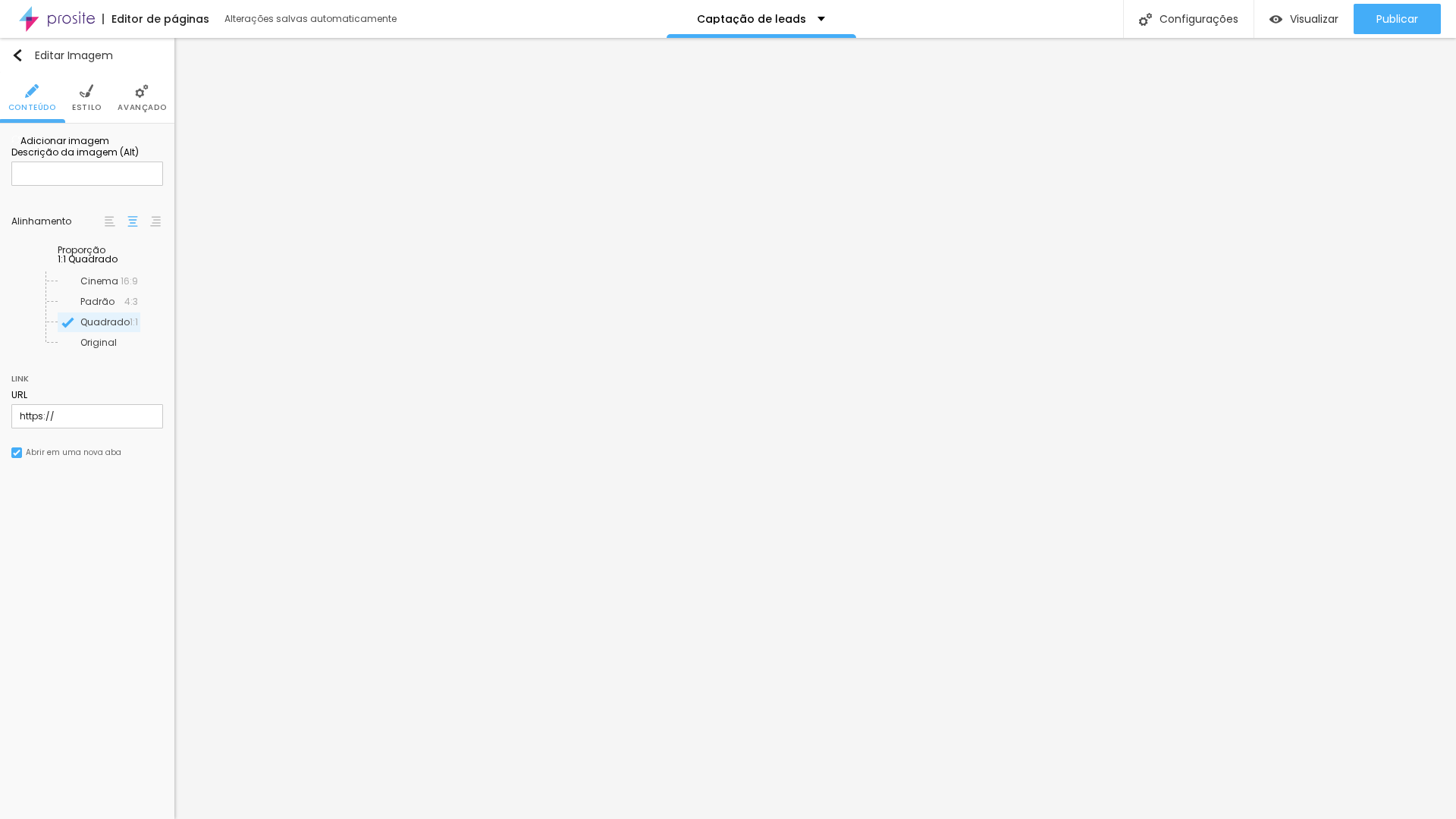
click at [1389, 25] on span "Publicar" at bounding box center [1397, 19] width 42 height 12
click at [103, 144] on img at bounding box center [98, 139] width 9 height 9
click at [109, 147] on span "Adicionar imagem" at bounding box center [60, 140] width 98 height 13
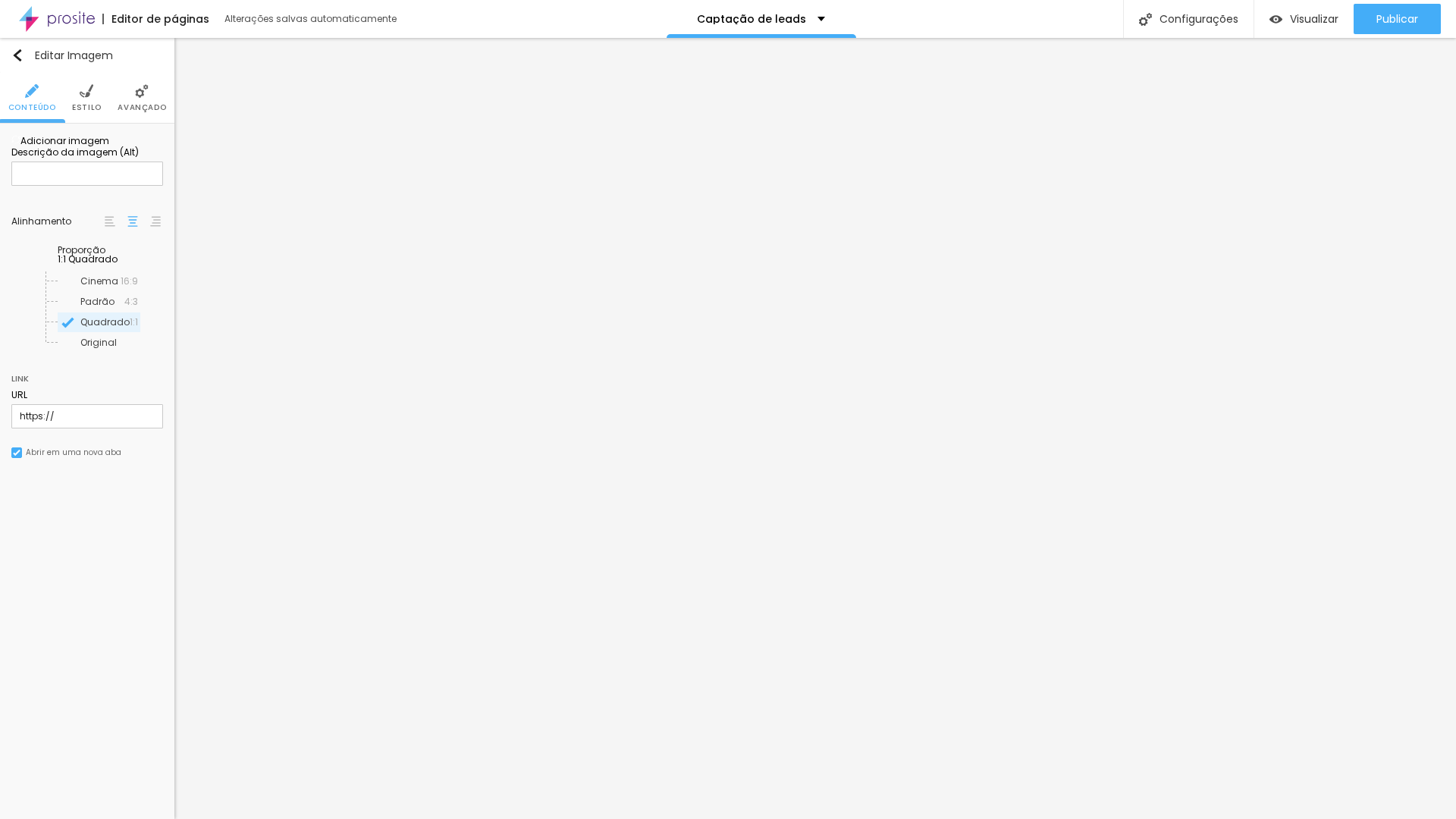
click at [1418, 21] on button "Publicar" at bounding box center [1397, 18] width 87 height 30
click at [1310, 18] on span "Visualizar" at bounding box center [1314, 19] width 49 height 12
click at [22, 56] on img "button" at bounding box center [17, 56] width 12 height 12
